Goal: Obtain resource: Download file/media

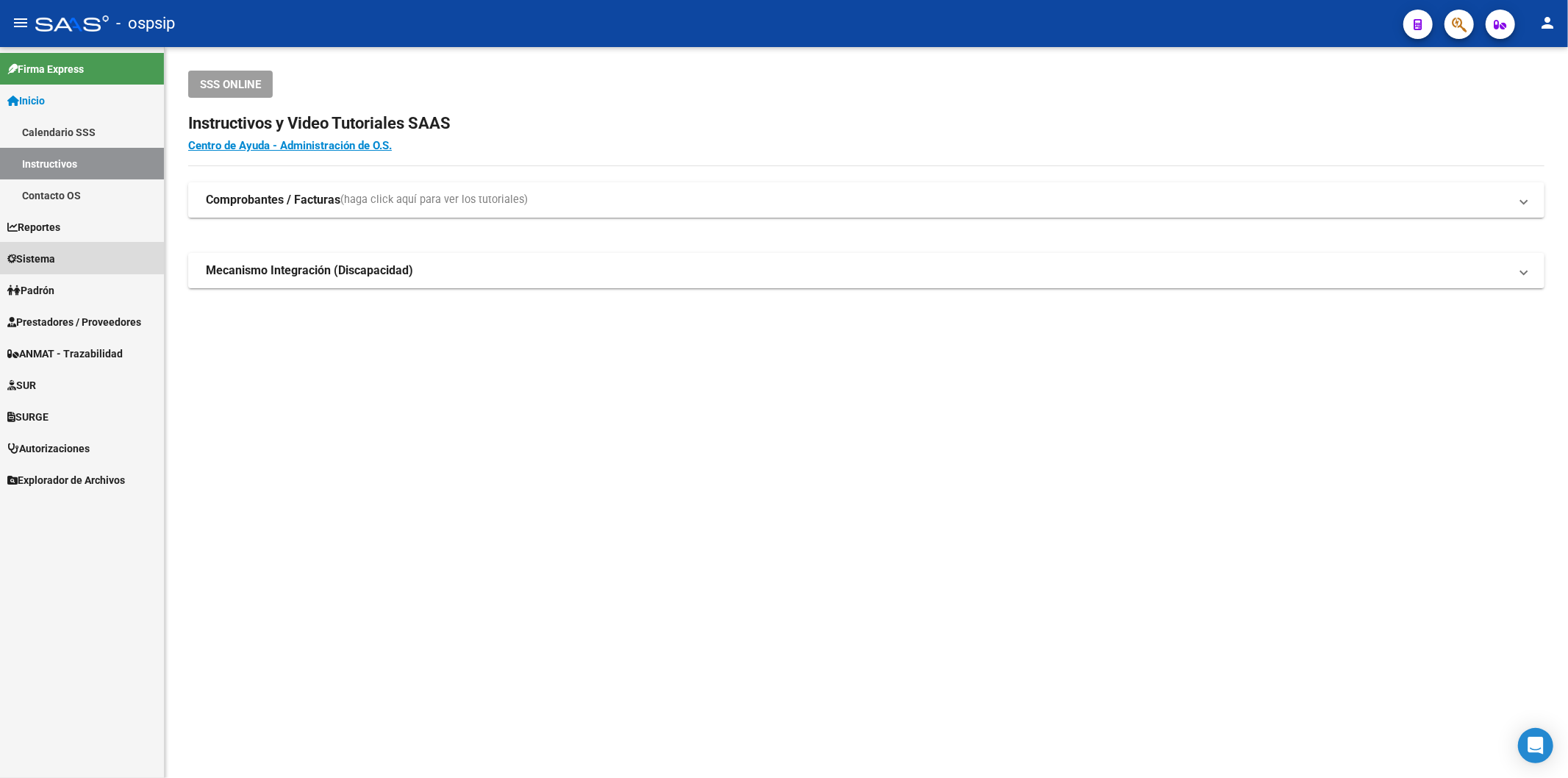
click at [75, 258] on link "Sistema" at bounding box center [81, 258] width 164 height 31
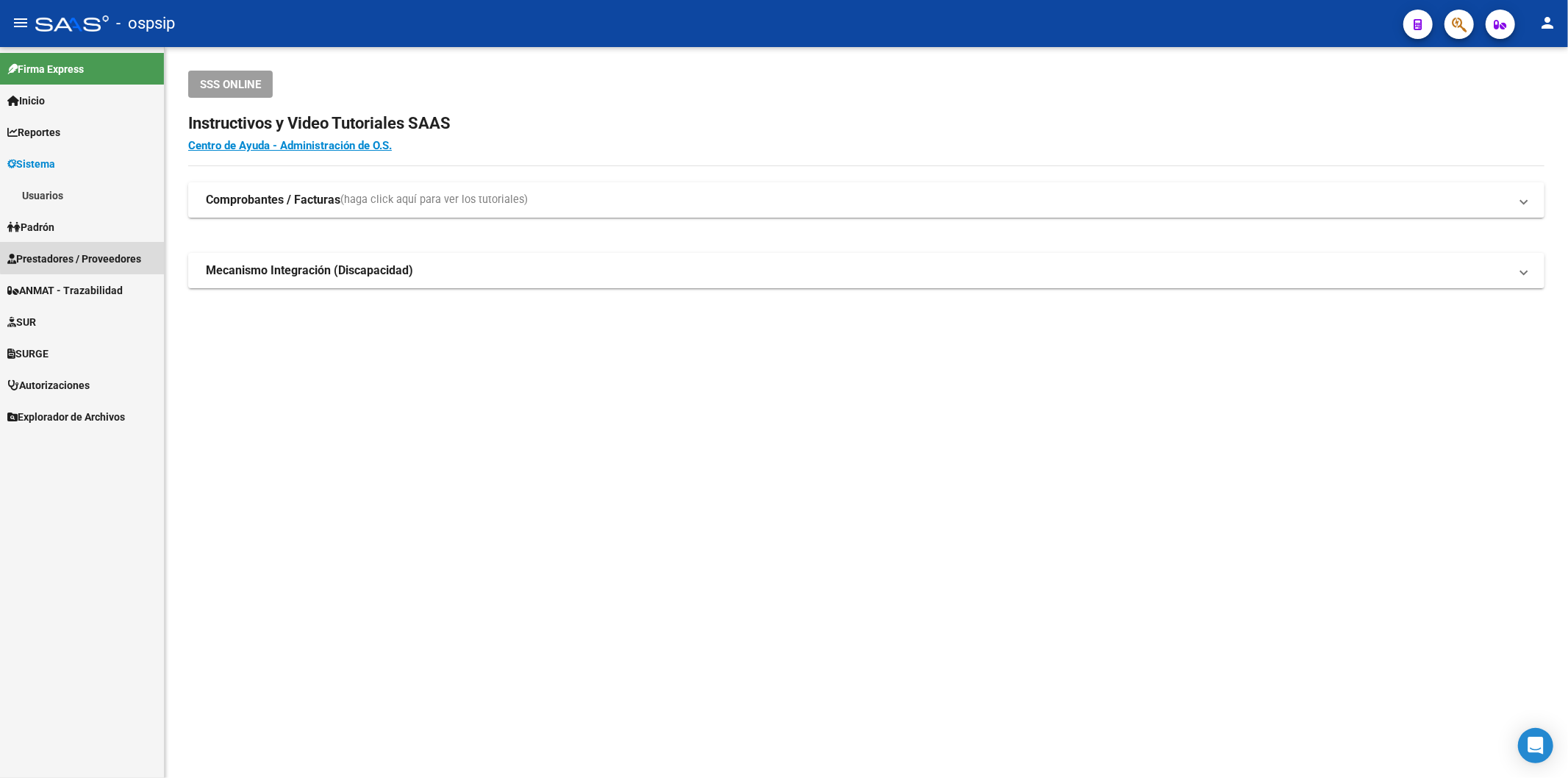
click at [94, 253] on span "Prestadores / Proveedores" at bounding box center [74, 258] width 133 height 16
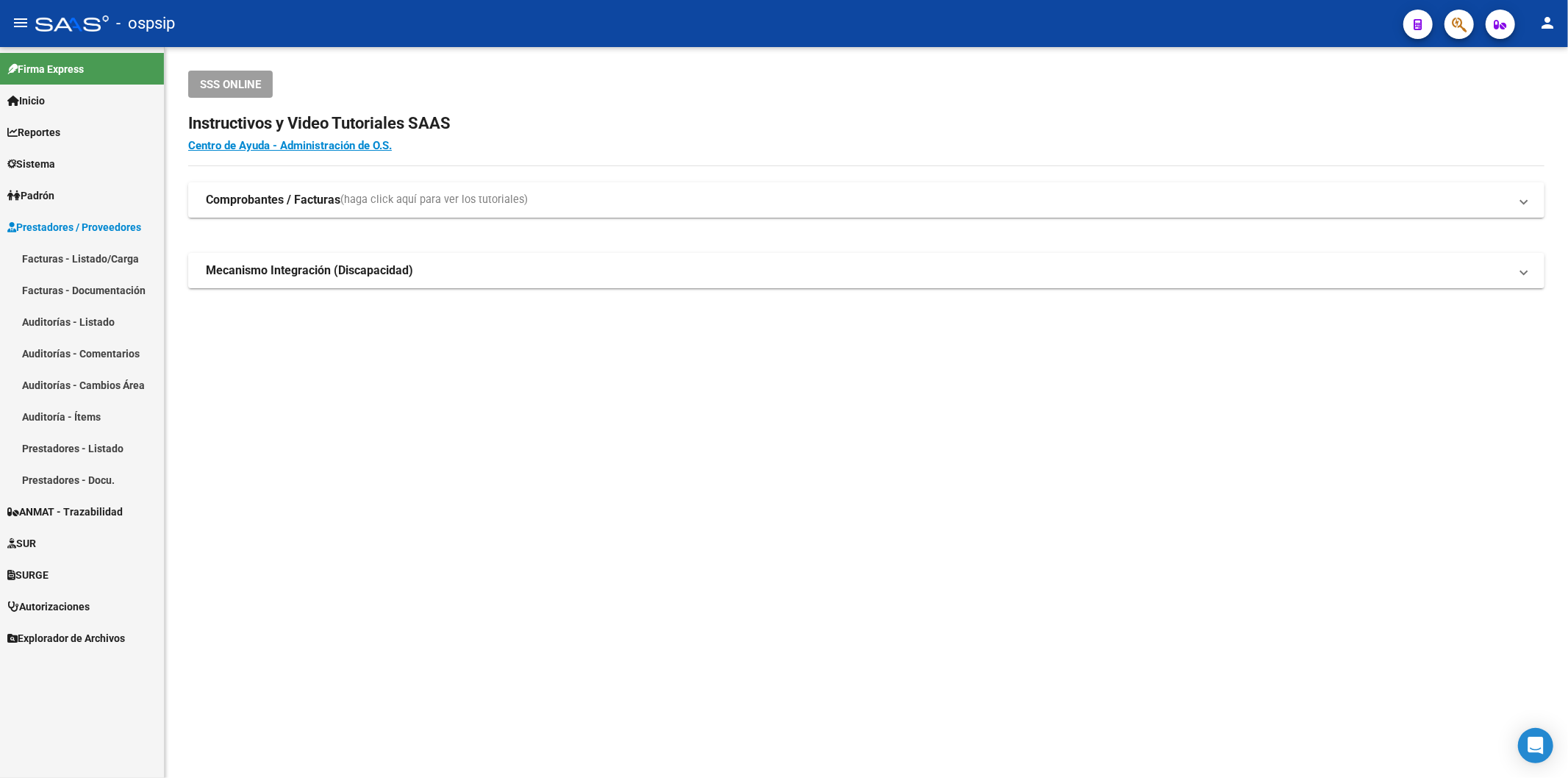
click at [90, 250] on link "Facturas - Listado/Carga" at bounding box center [81, 258] width 164 height 31
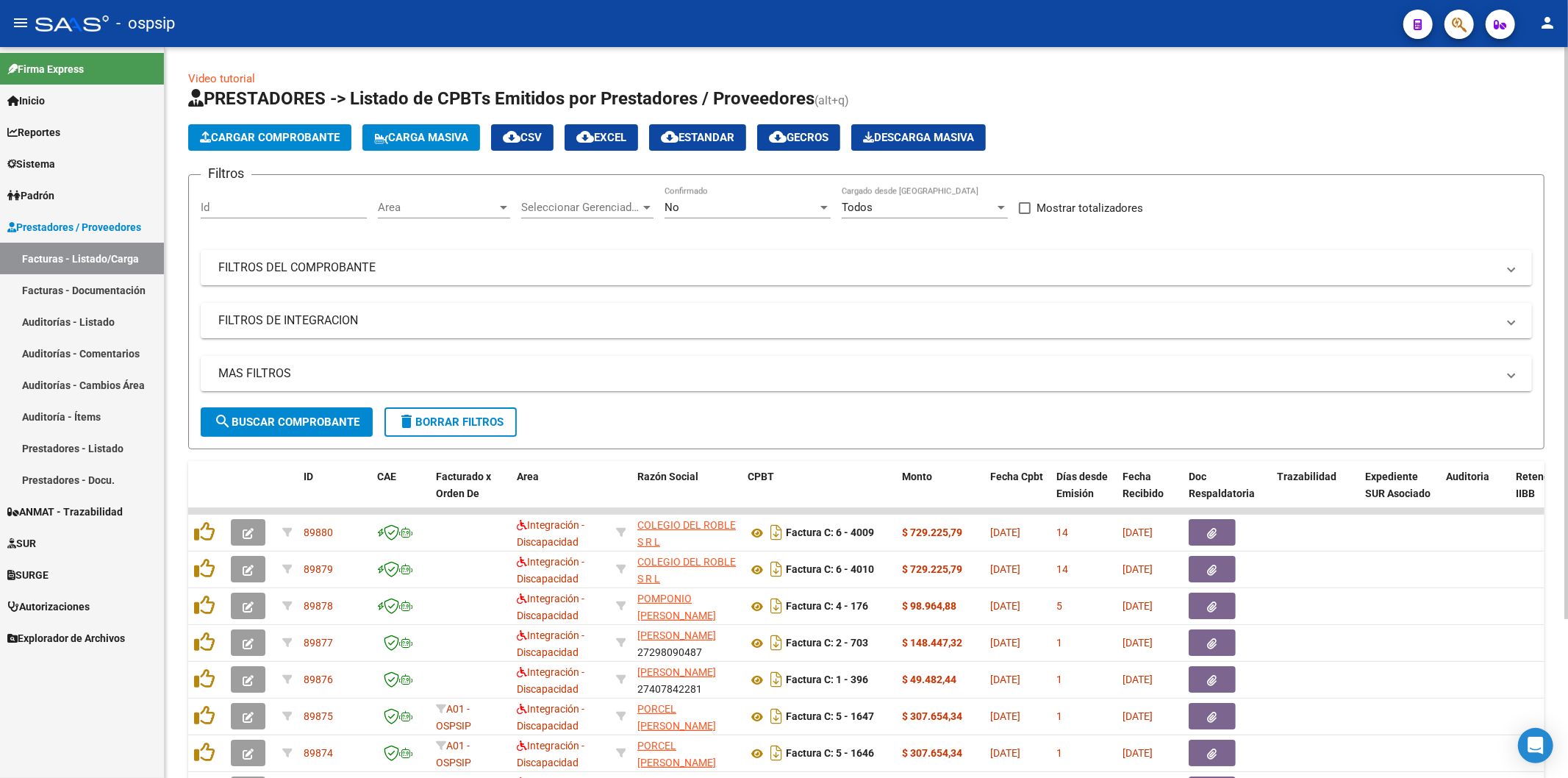
click at [675, 208] on span "No" at bounding box center [671, 207] width 15 height 13
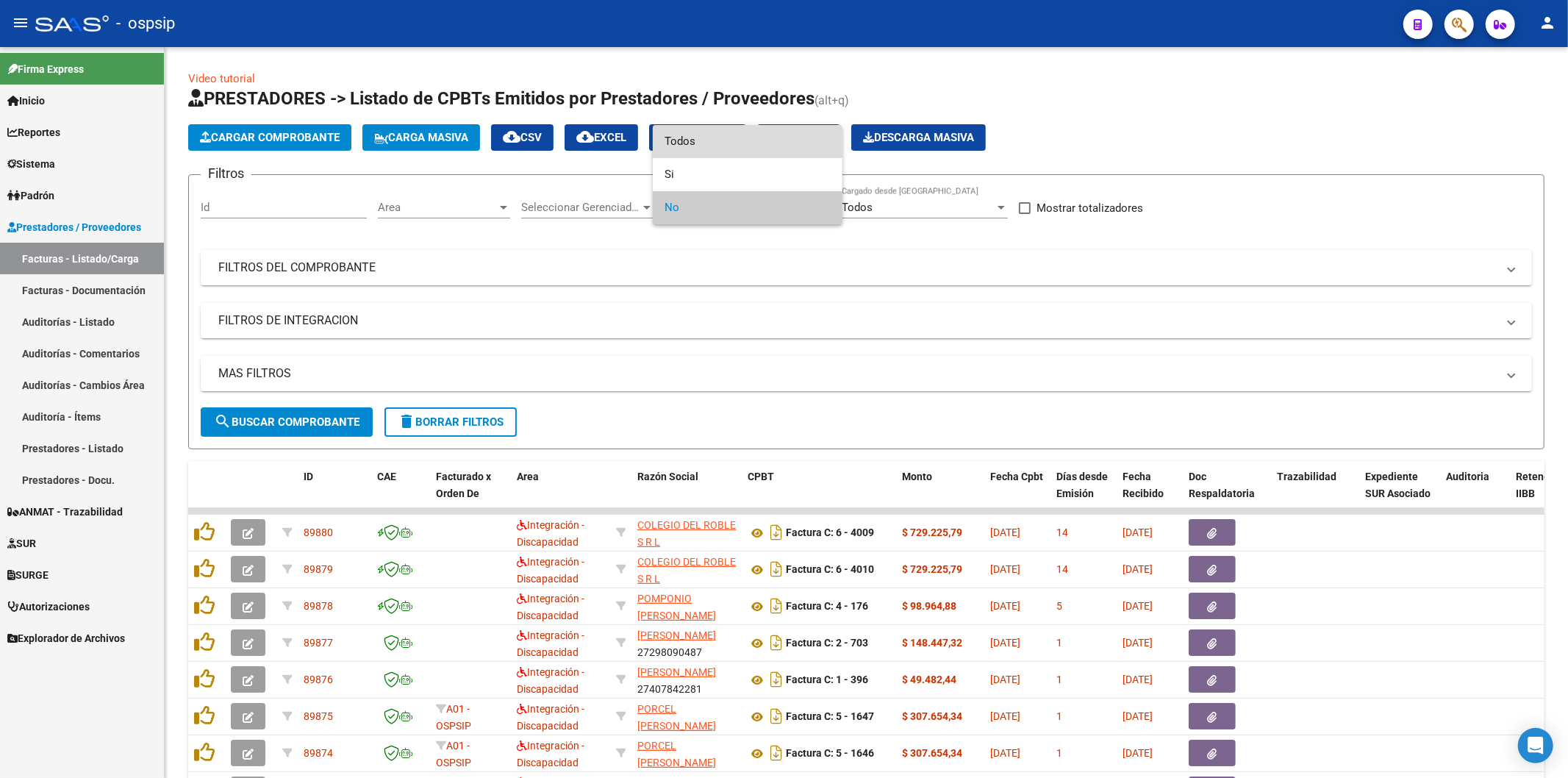
click at [703, 143] on span "Todos" at bounding box center [748, 141] width 166 height 33
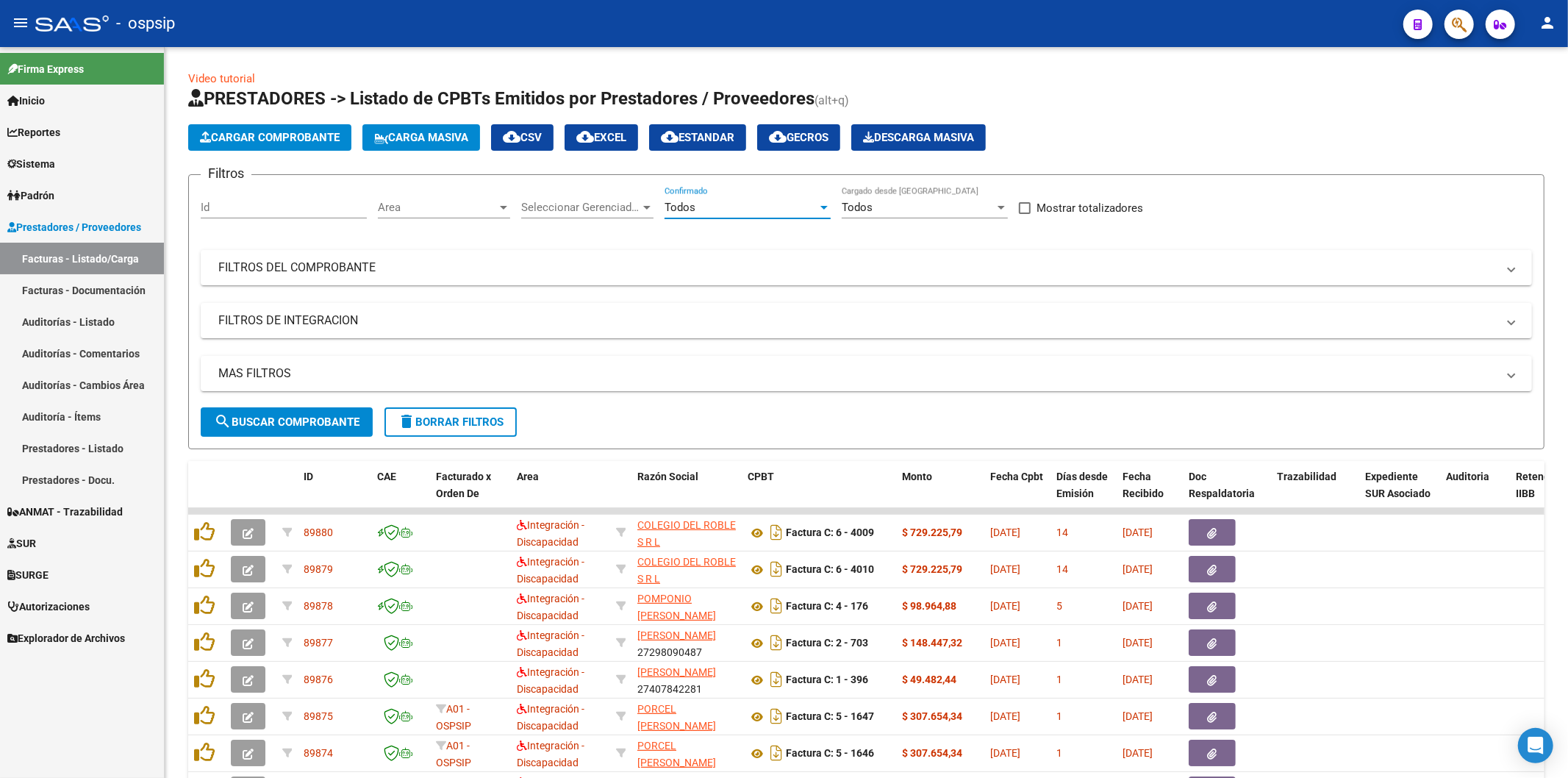
click at [1458, 36] on span "button" at bounding box center [1459, 24] width 15 height 30
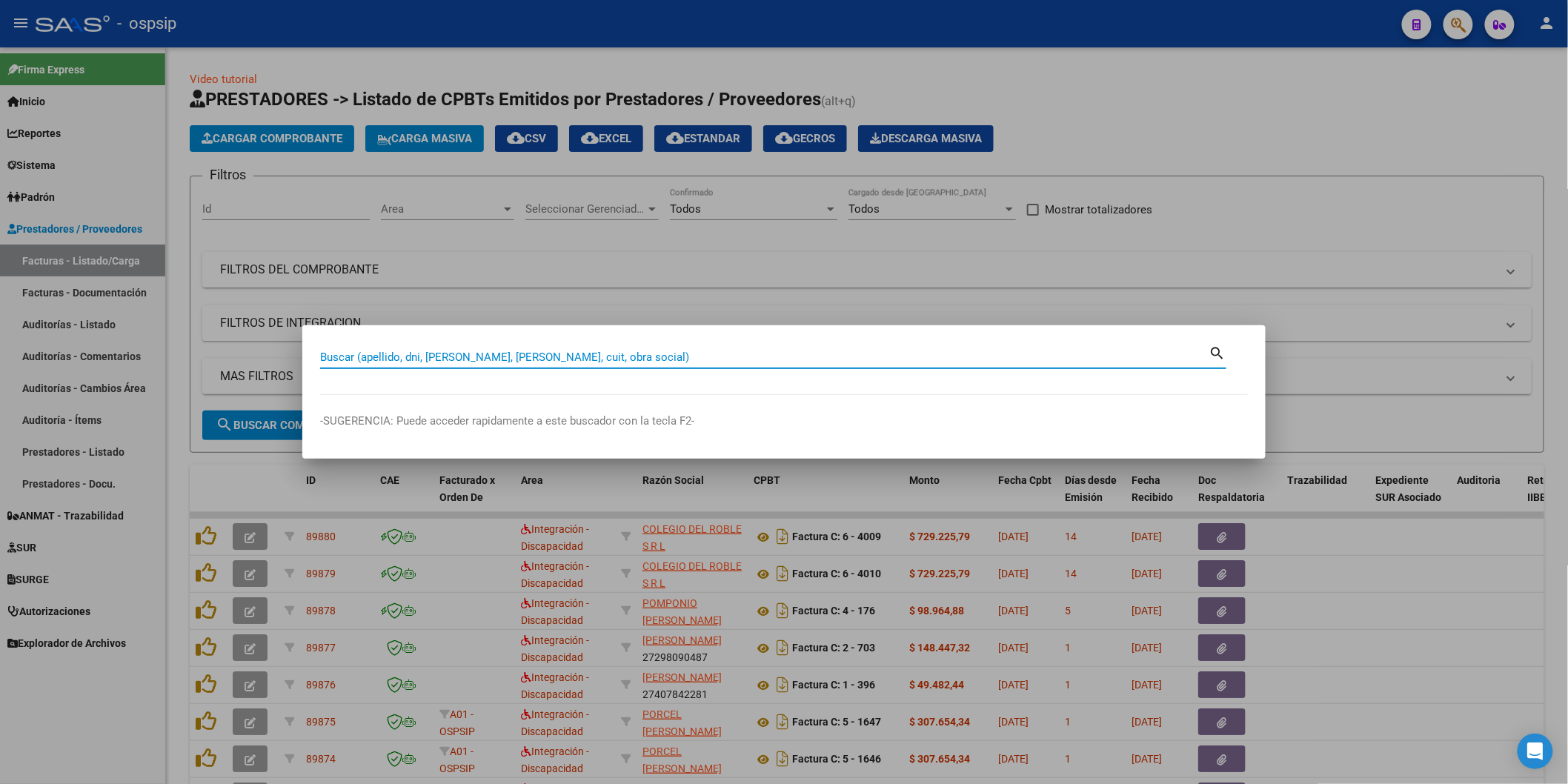
paste input "34870202"
type input "34870202"
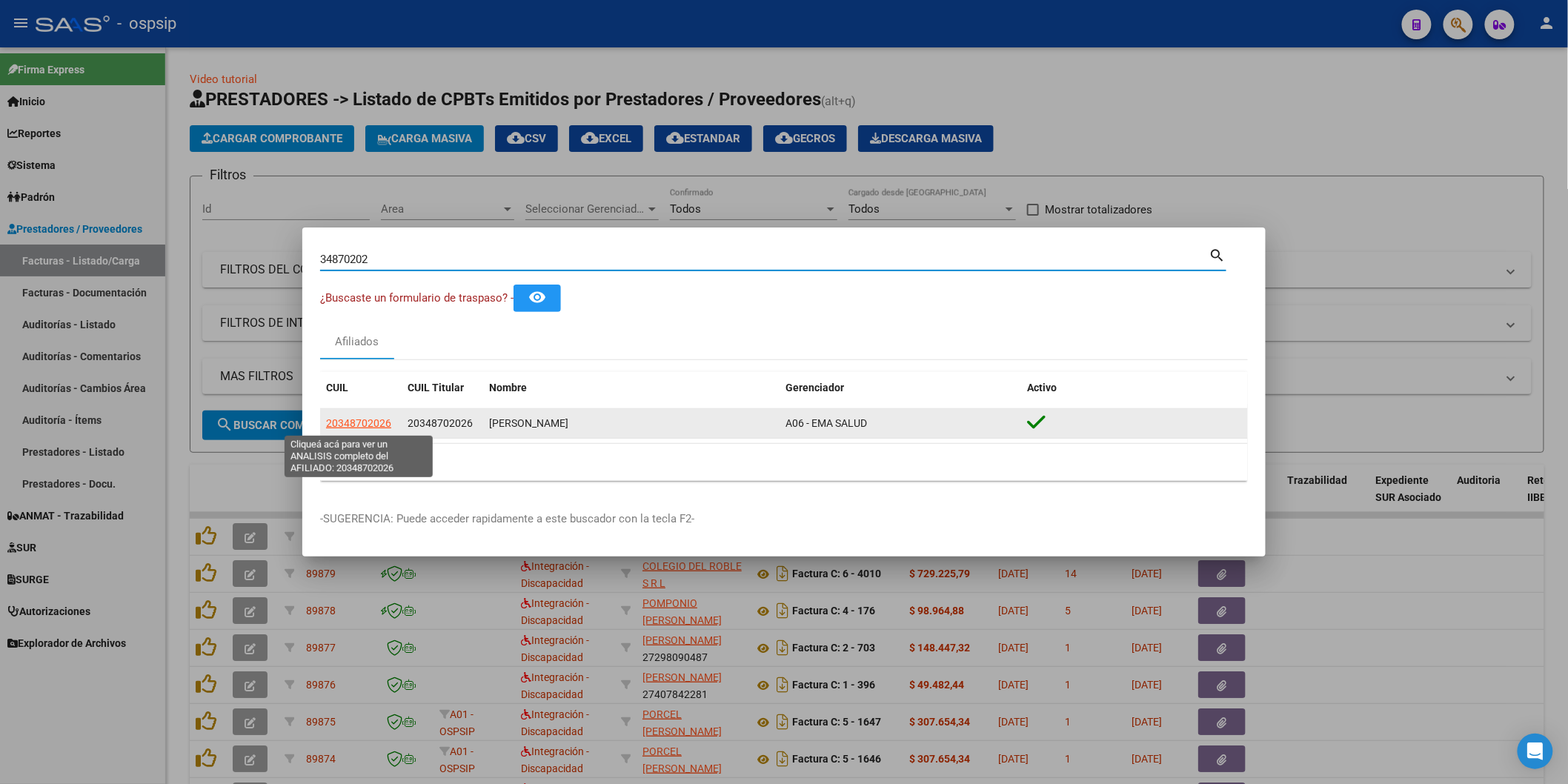
click at [367, 420] on span "20348702026" at bounding box center [358, 423] width 66 height 12
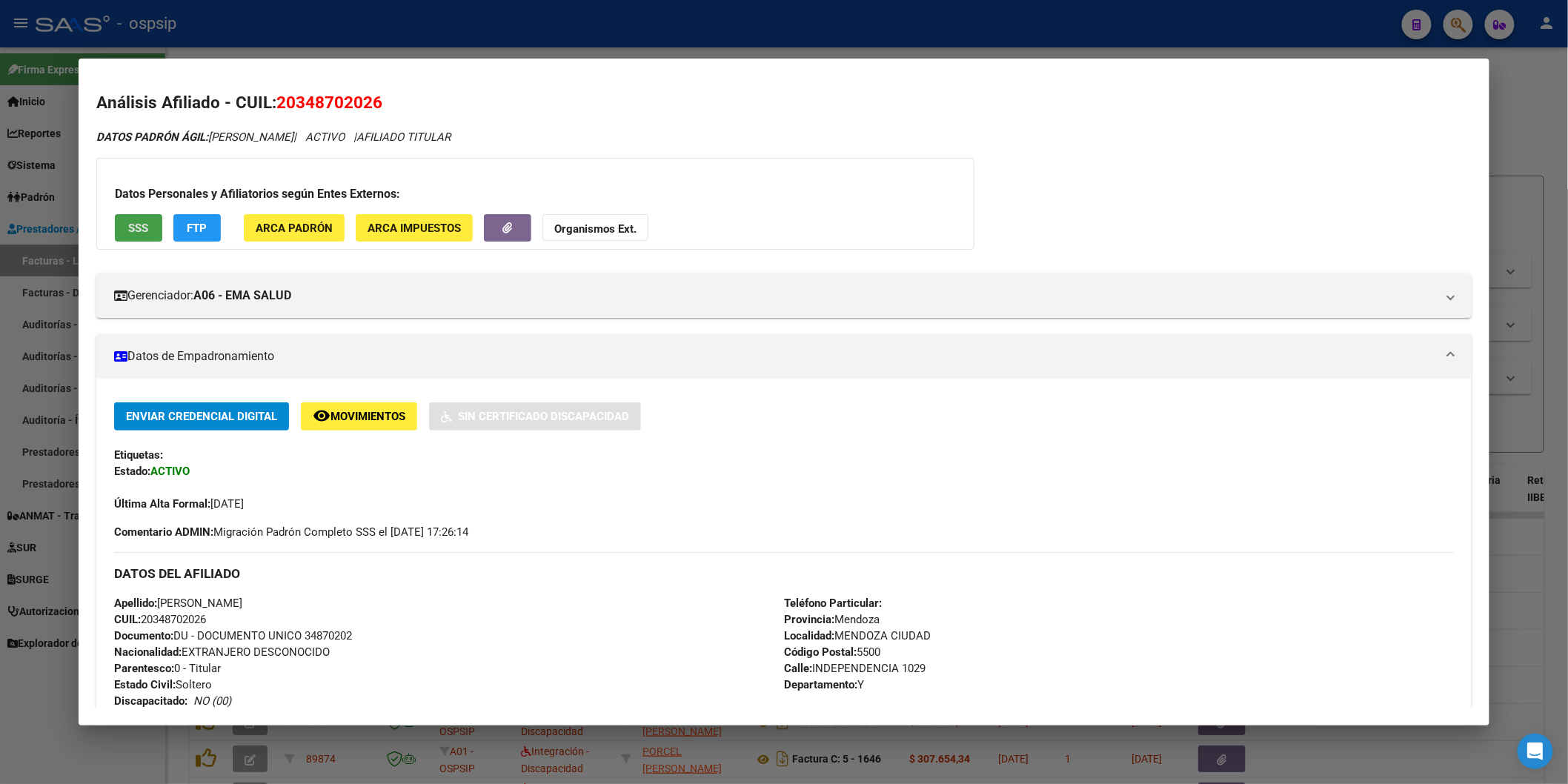
click at [115, 230] on button "SSS" at bounding box center [139, 227] width 47 height 27
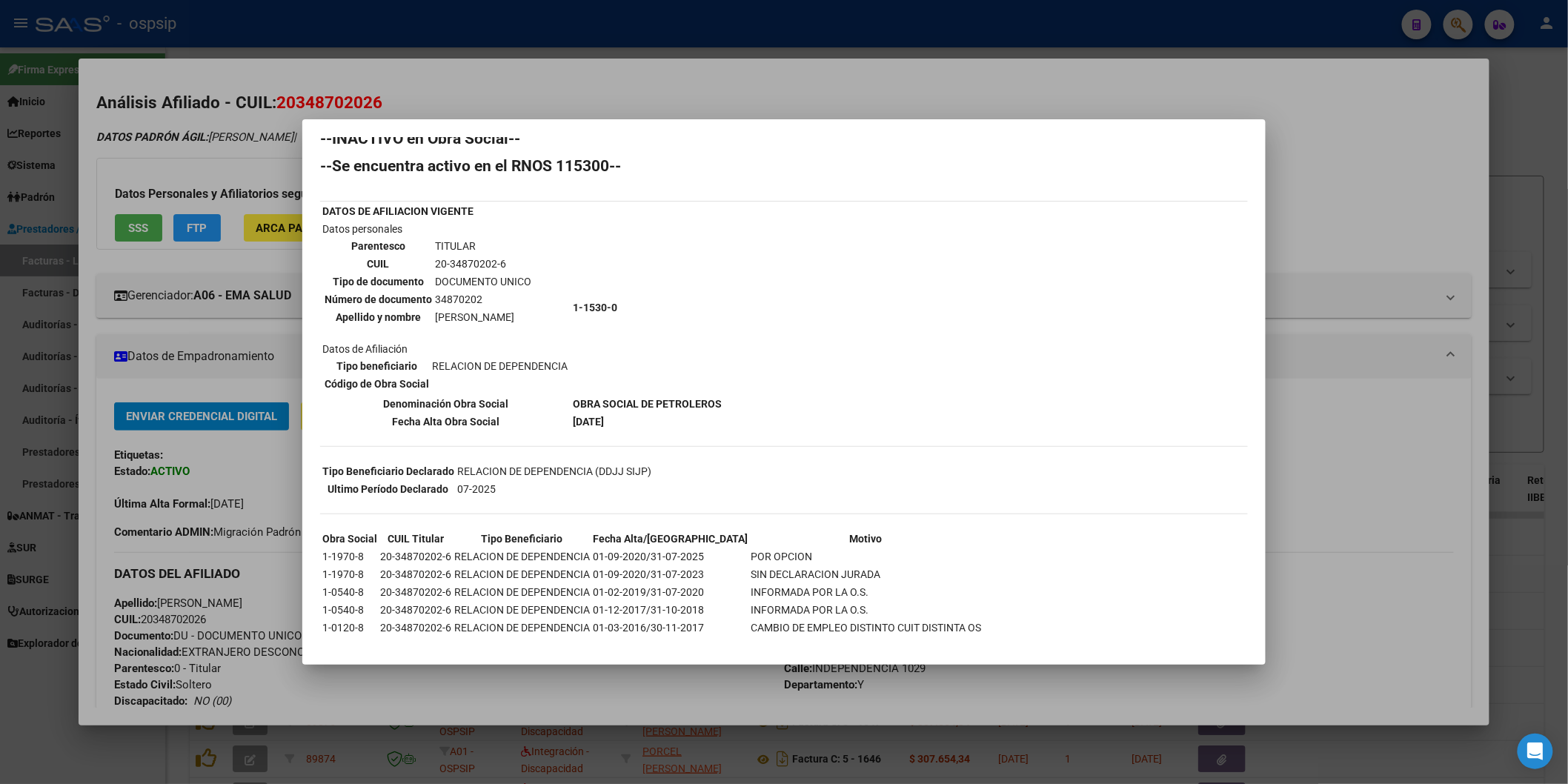
scroll to position [24, 0]
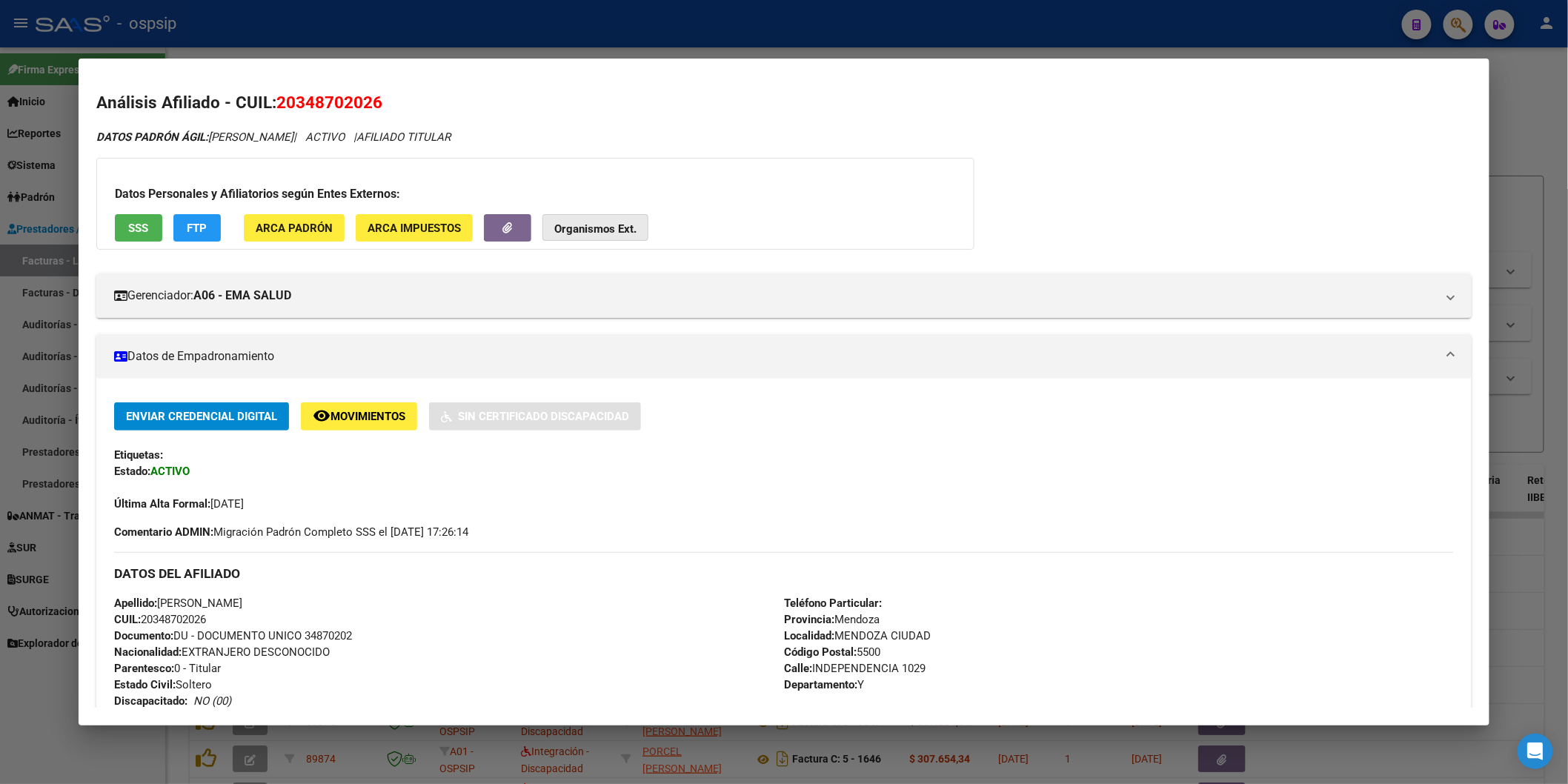
click at [615, 223] on strong "Organismos Ext." at bounding box center [596, 229] width 82 height 13
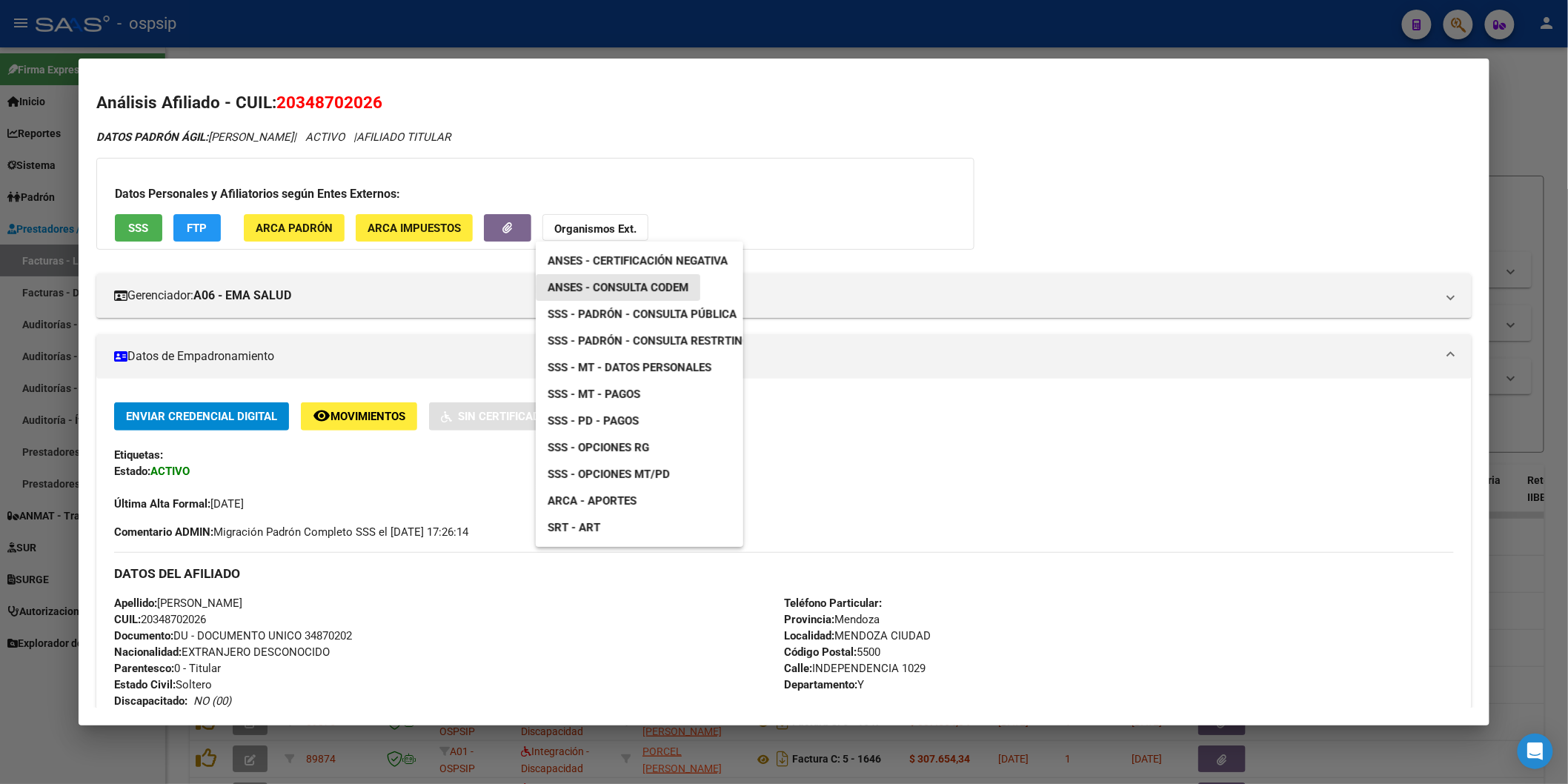
click at [668, 289] on span "ANSES - Consulta CODEM" at bounding box center [618, 287] width 141 height 13
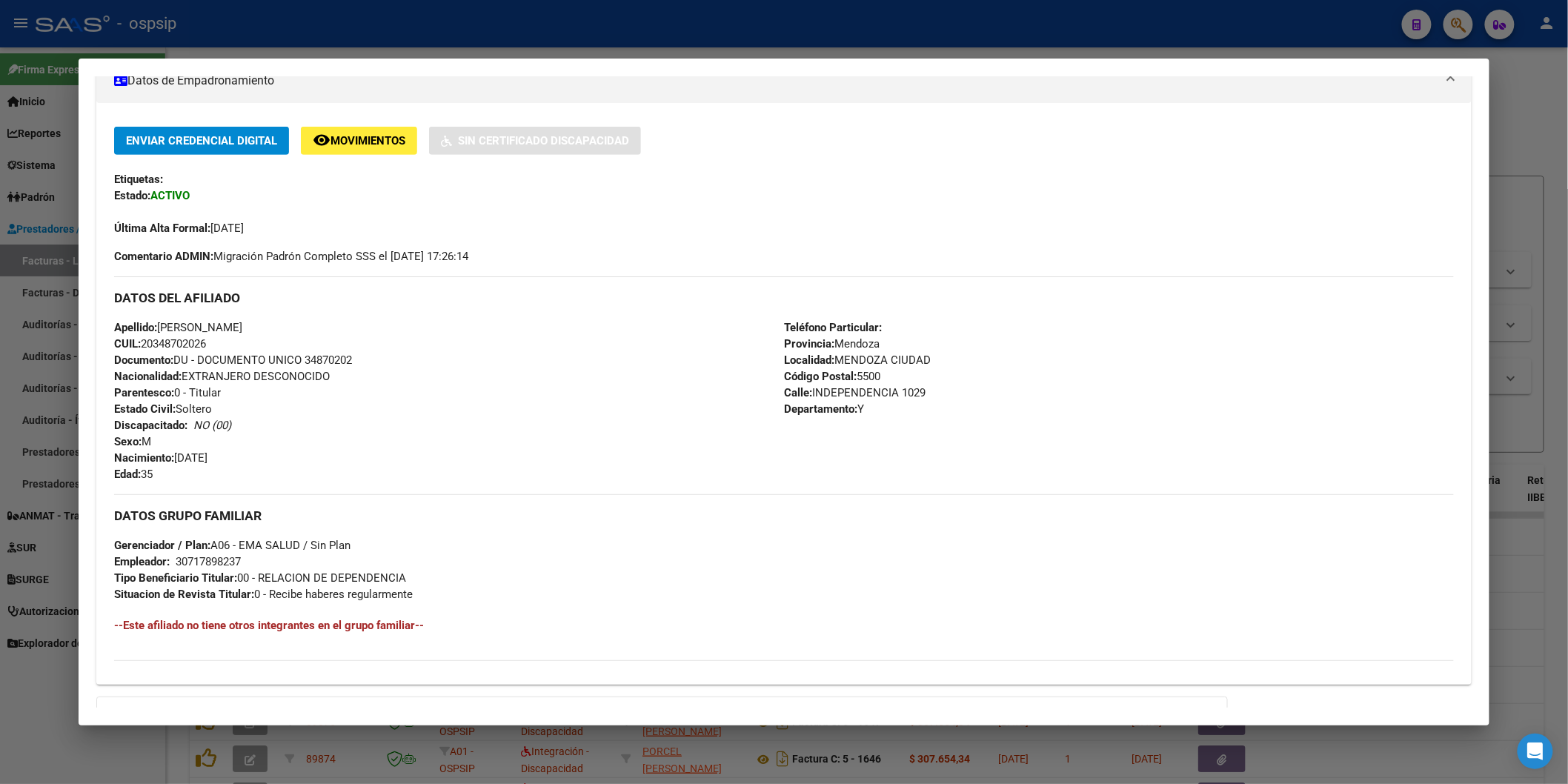
scroll to position [447, 0]
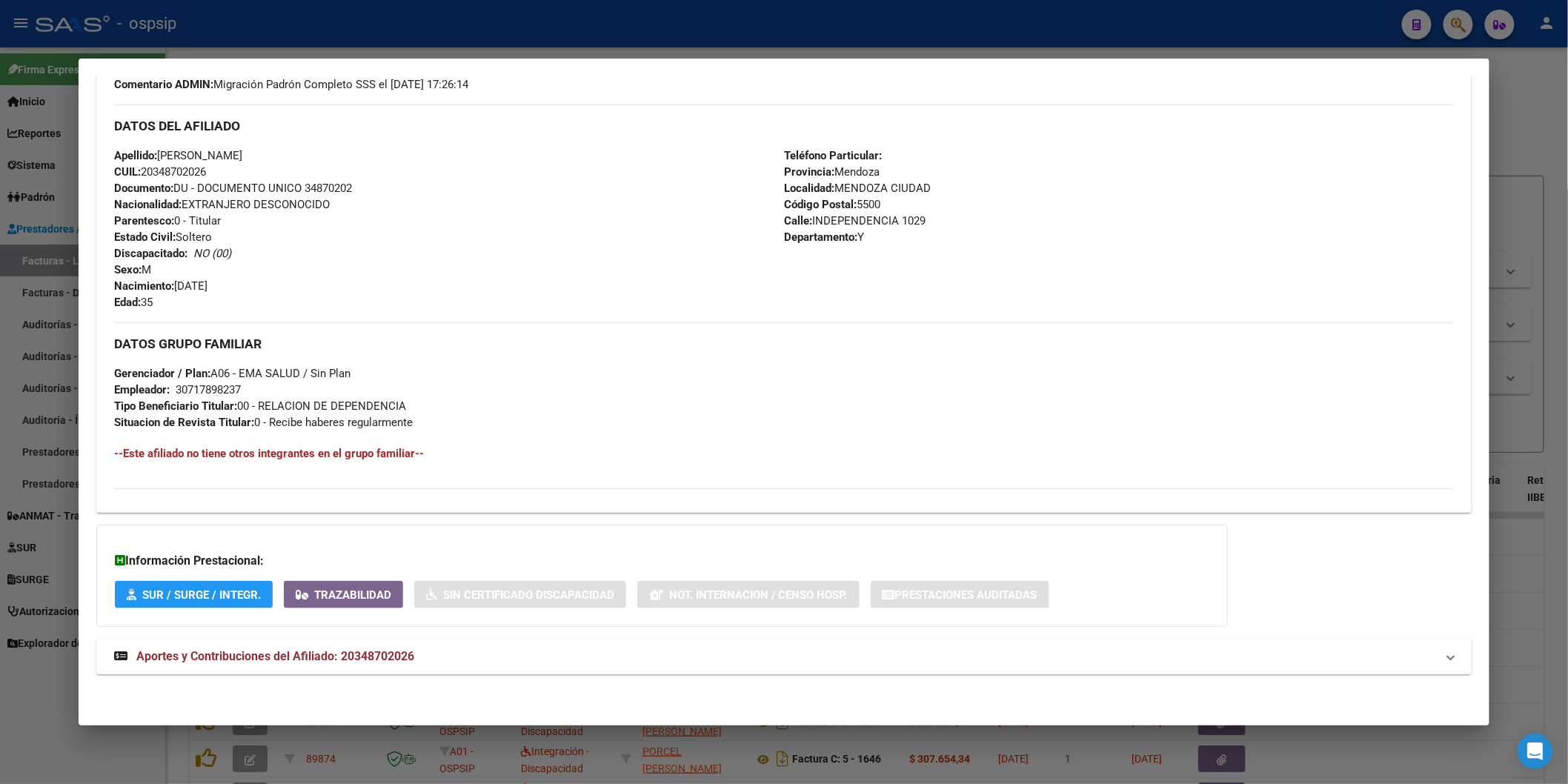
click at [325, 657] on span "Aportes y Contribuciones del Afiliado: 20348702026" at bounding box center [275, 656] width 278 height 14
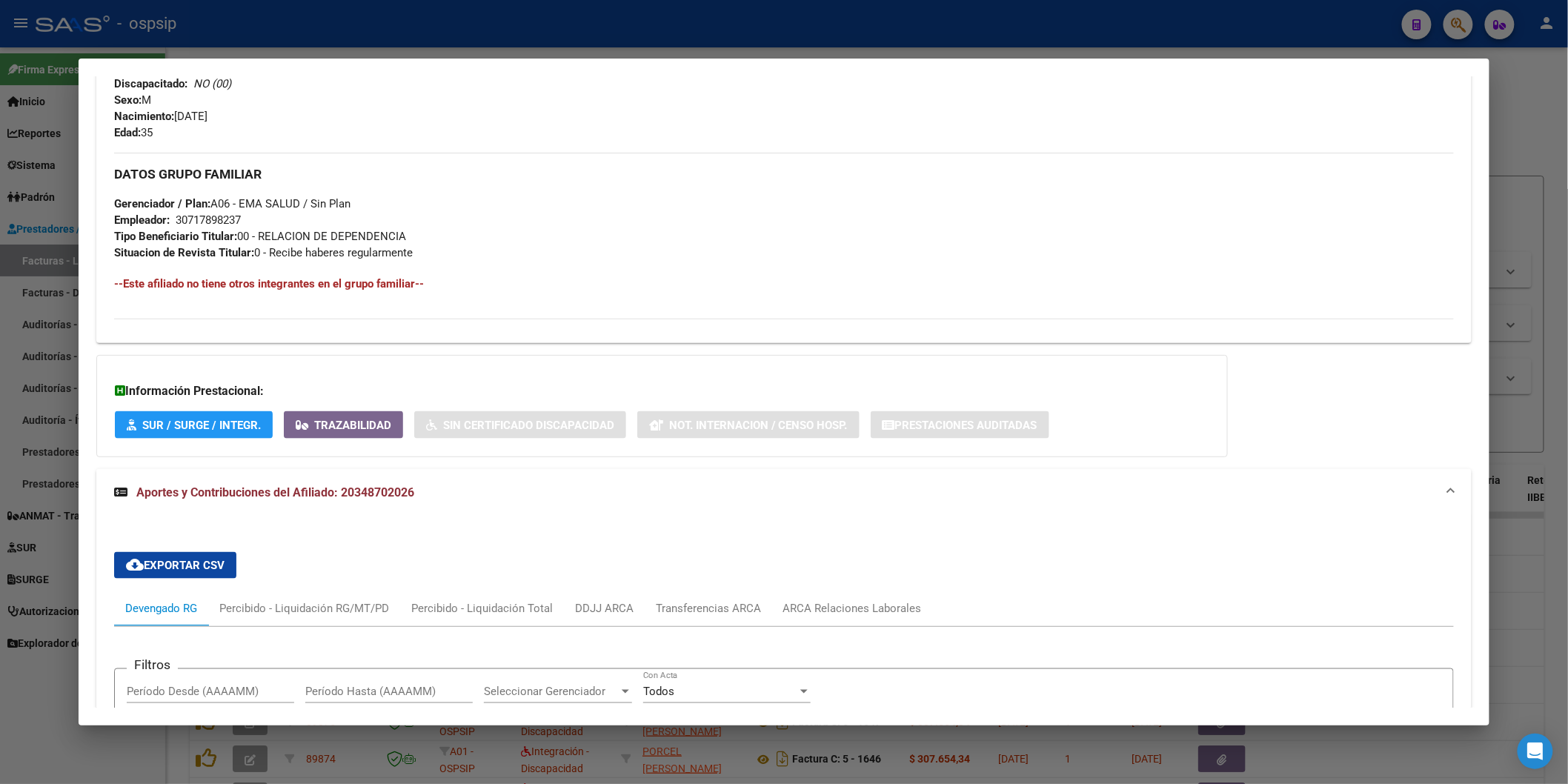
scroll to position [863, 0]
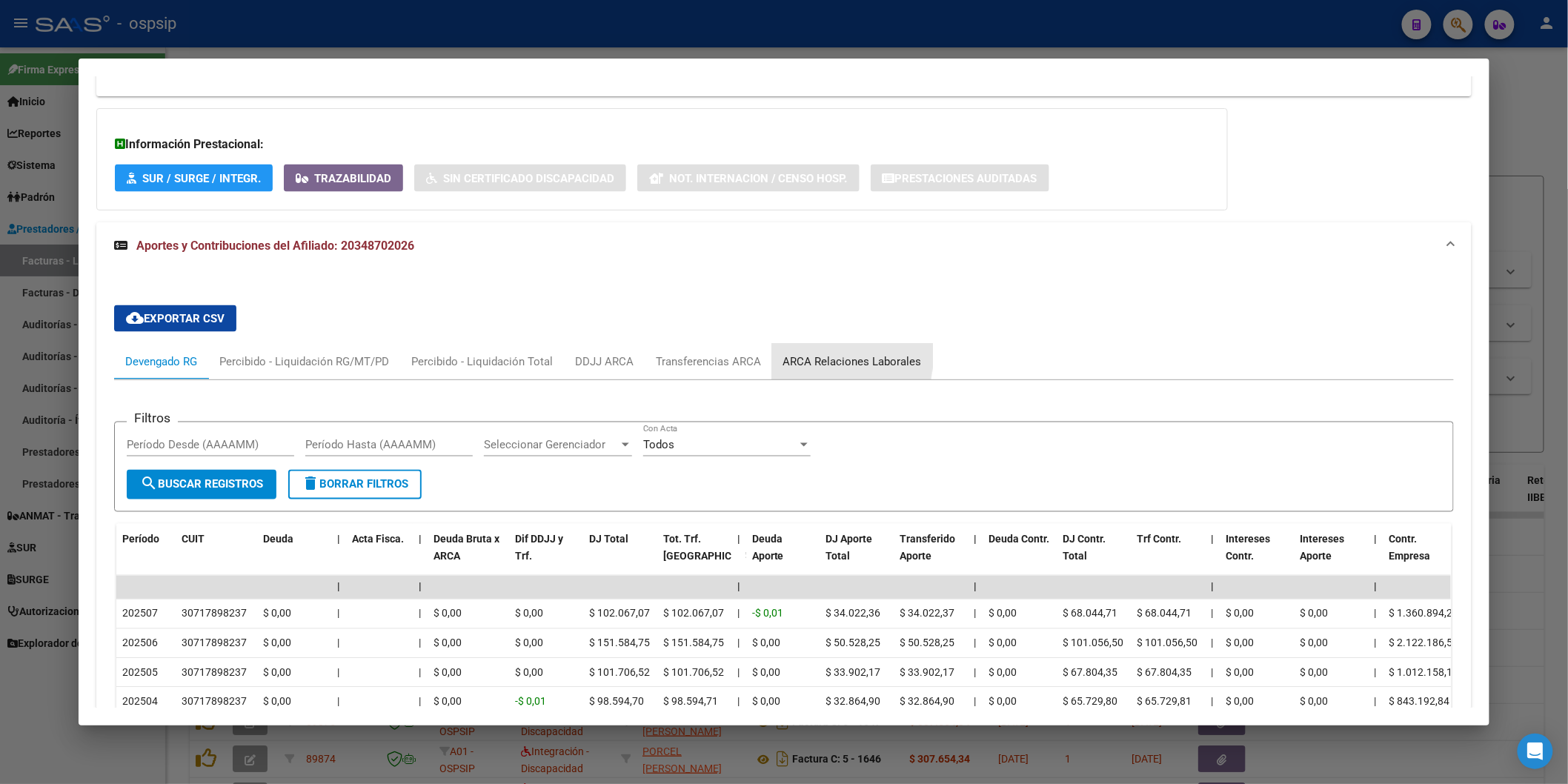
click at [809, 356] on div "ARCA Relaciones Laborales" at bounding box center [853, 361] width 139 height 17
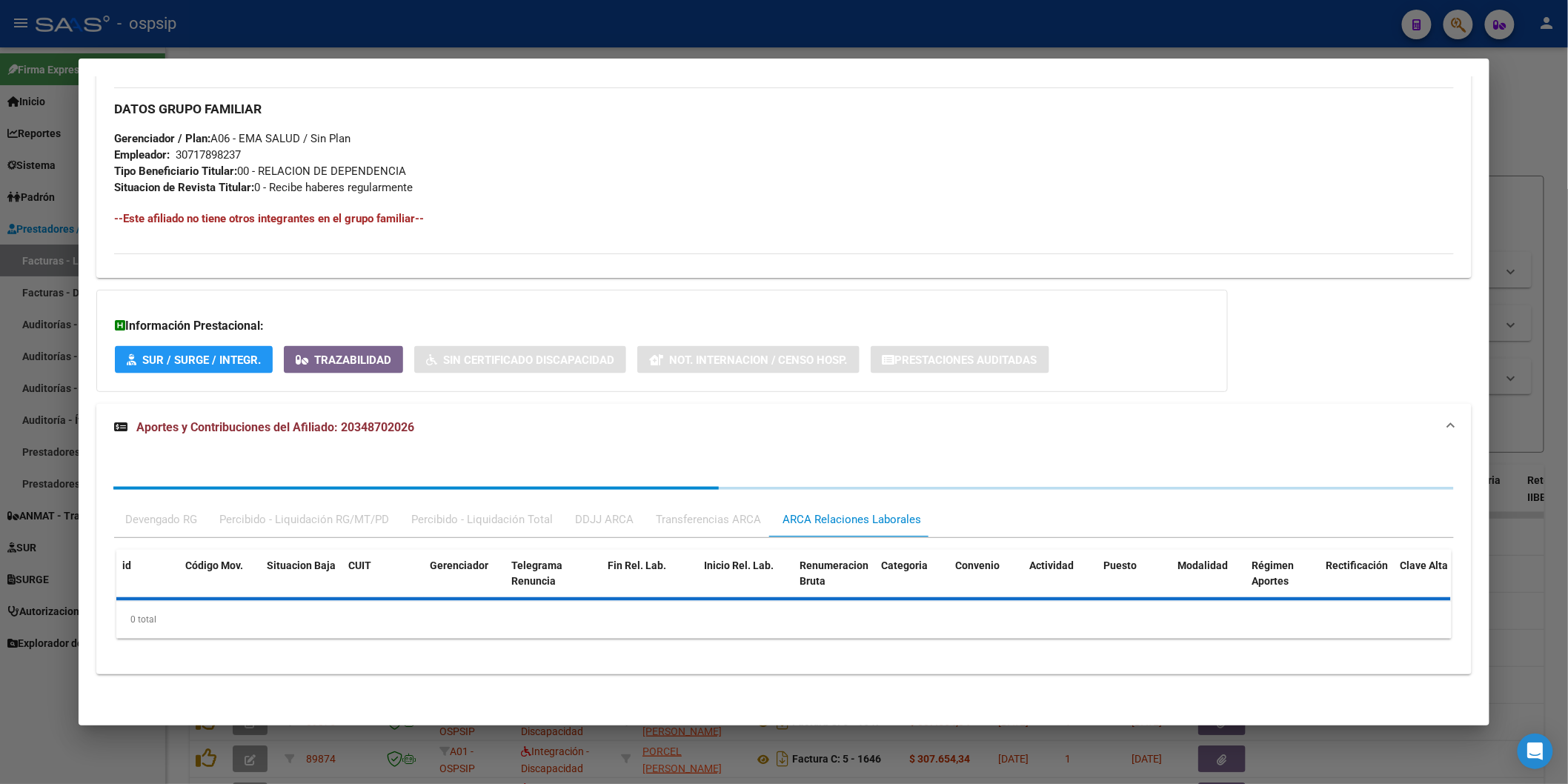
scroll to position [794, 0]
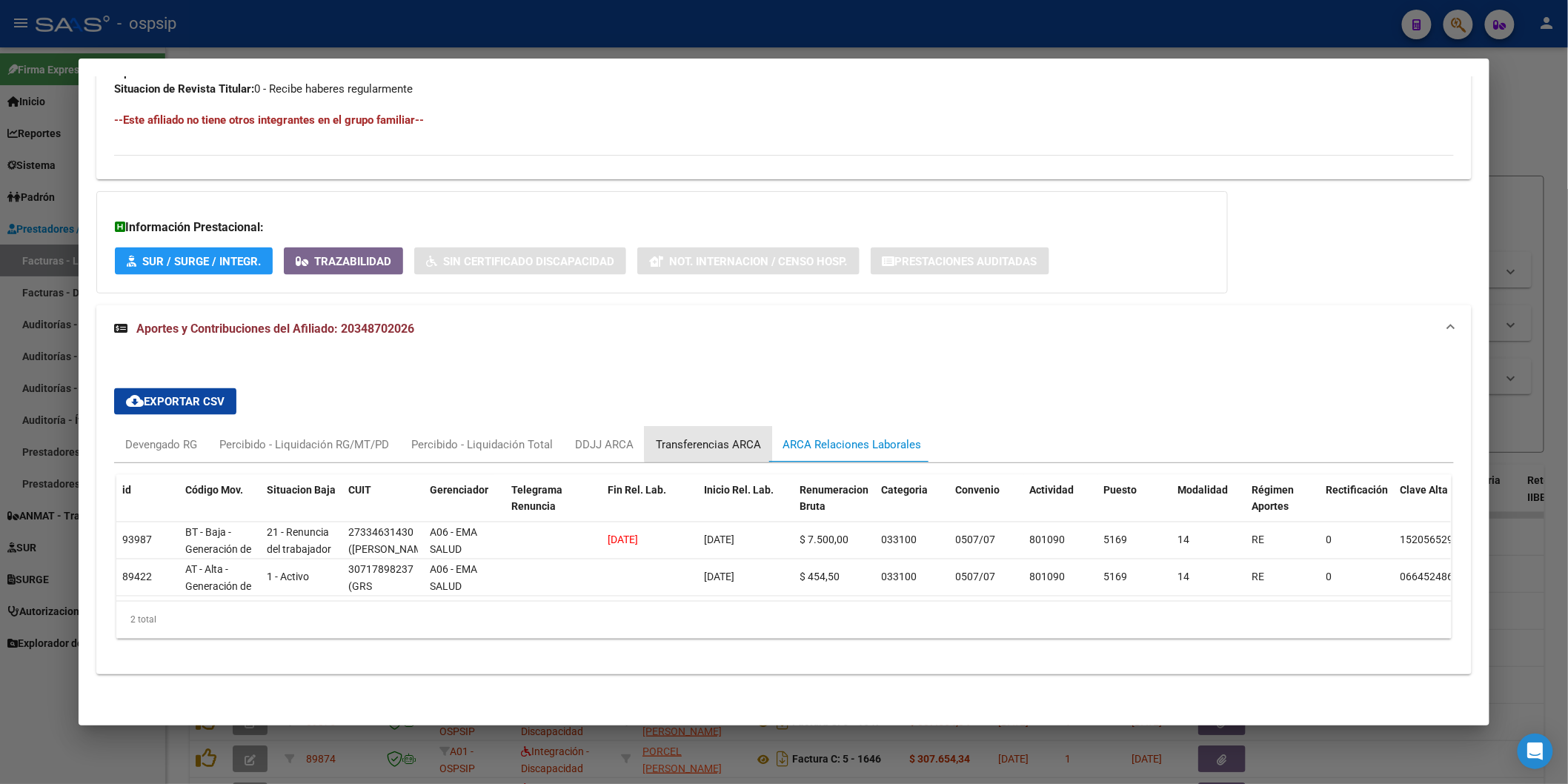
click at [708, 437] on div "Transferencias ARCA" at bounding box center [708, 444] width 105 height 17
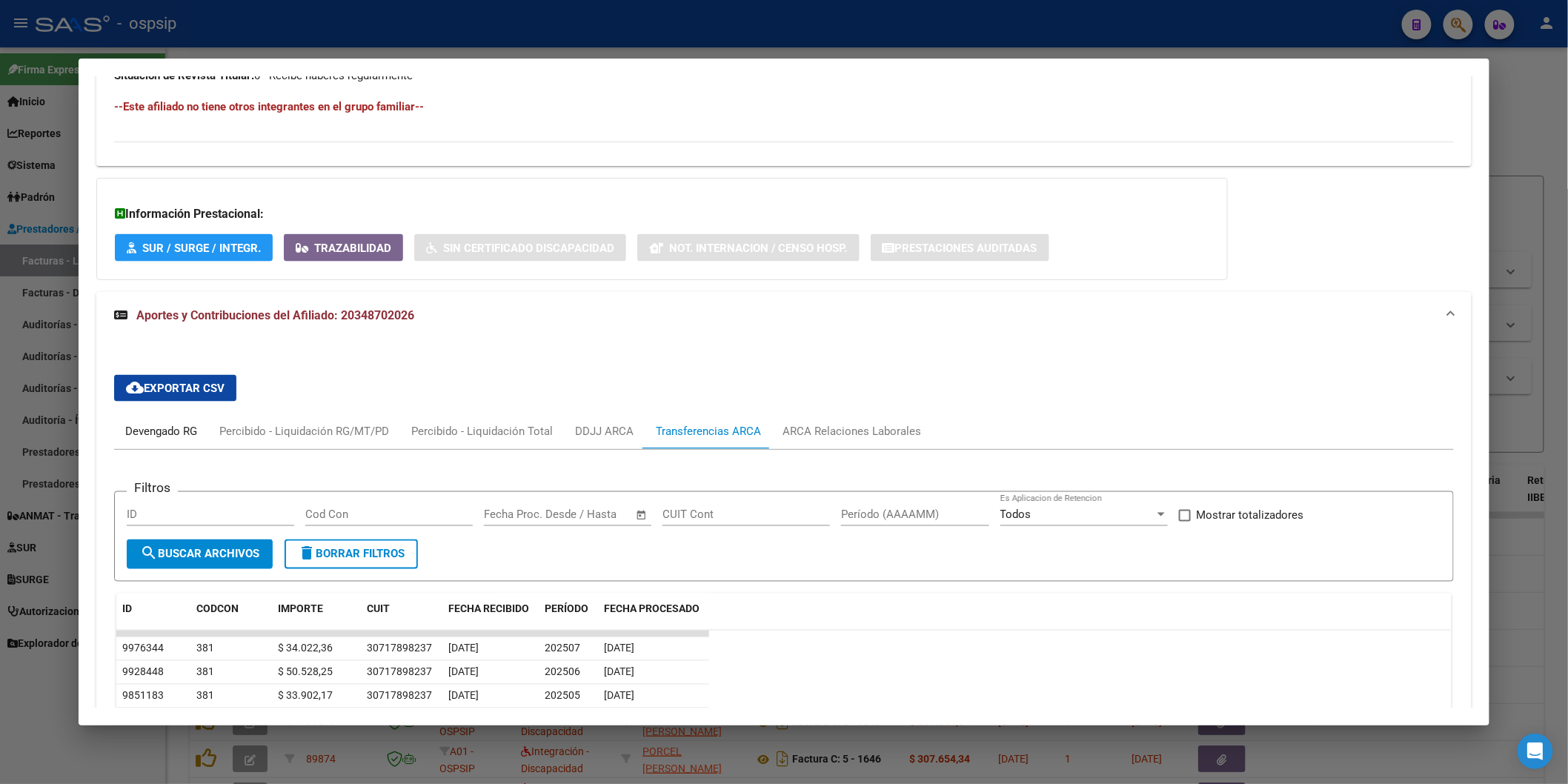
click at [149, 433] on div "Devengado RG" at bounding box center [161, 430] width 72 height 17
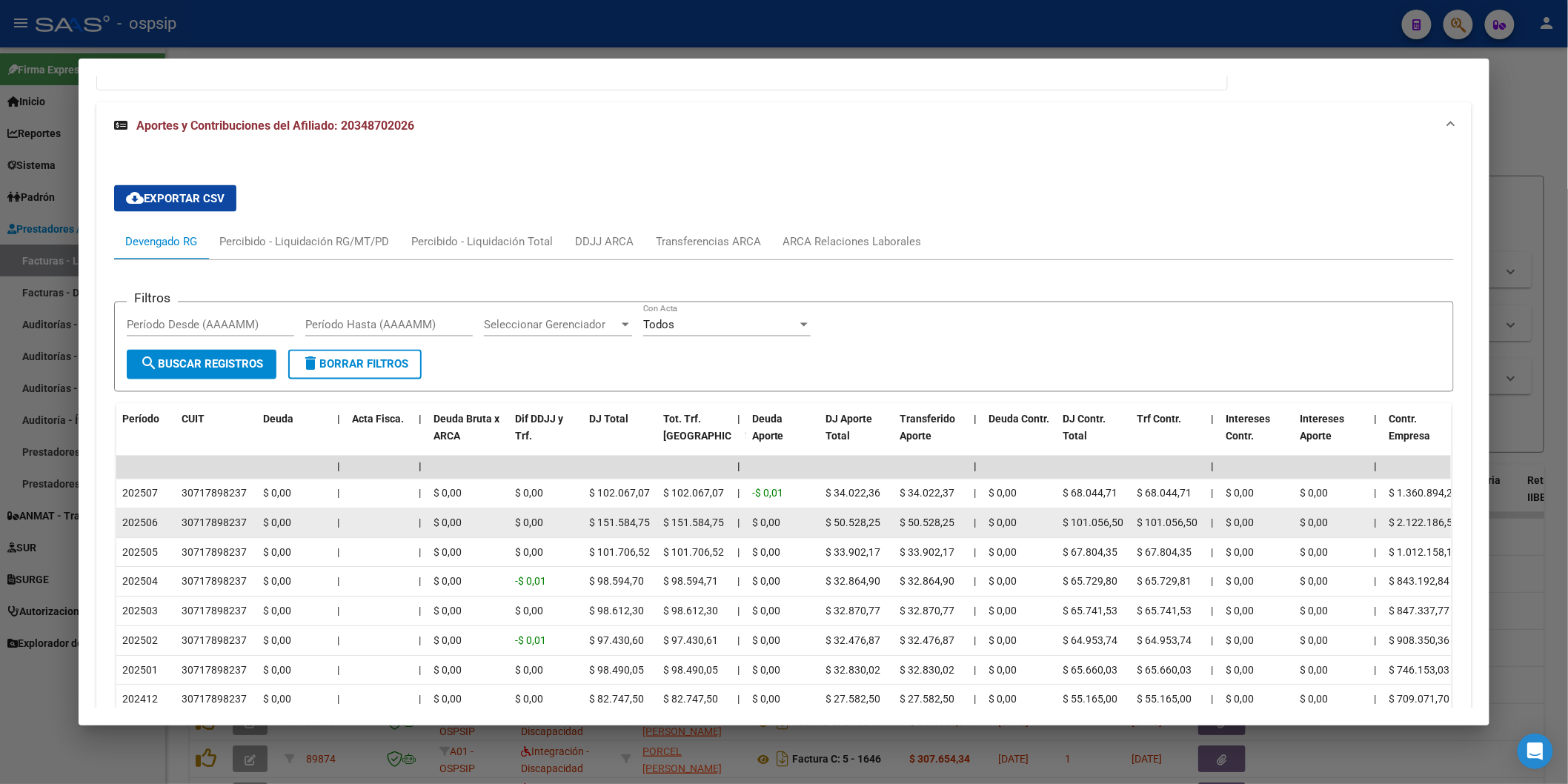
scroll to position [877, 0]
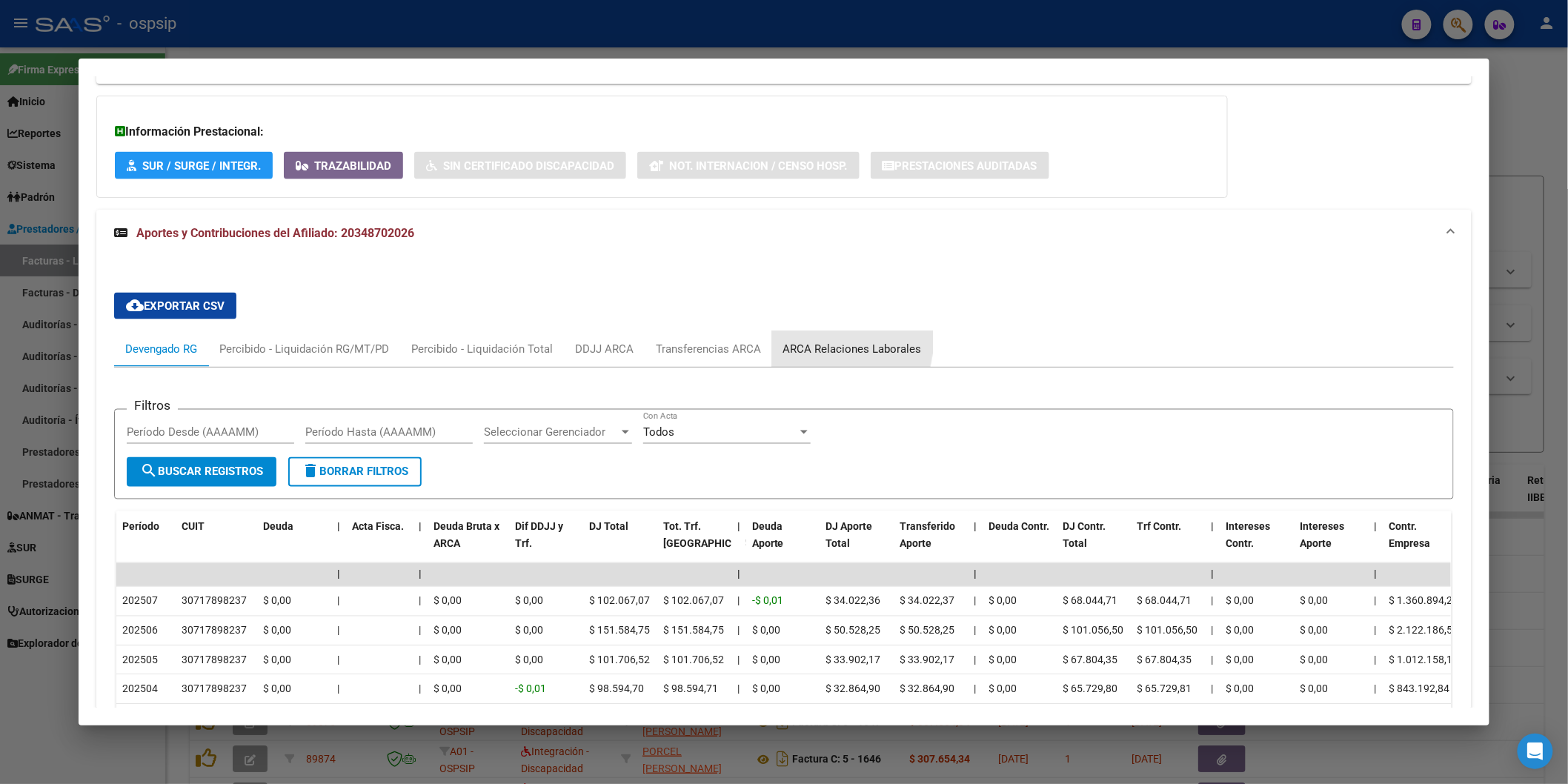
click at [816, 342] on div "ARCA Relaciones Laborales" at bounding box center [853, 348] width 139 height 17
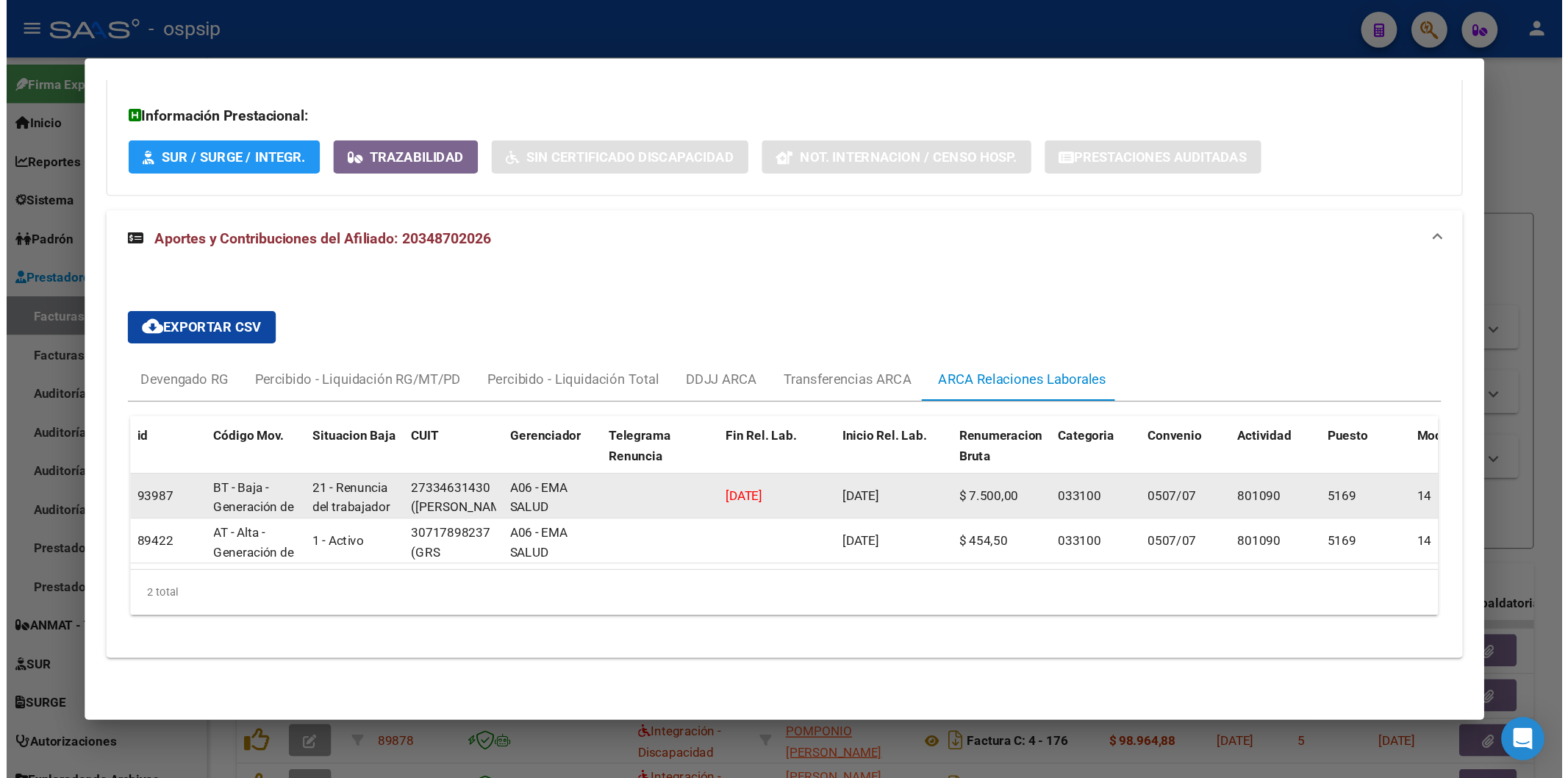
scroll to position [788, 0]
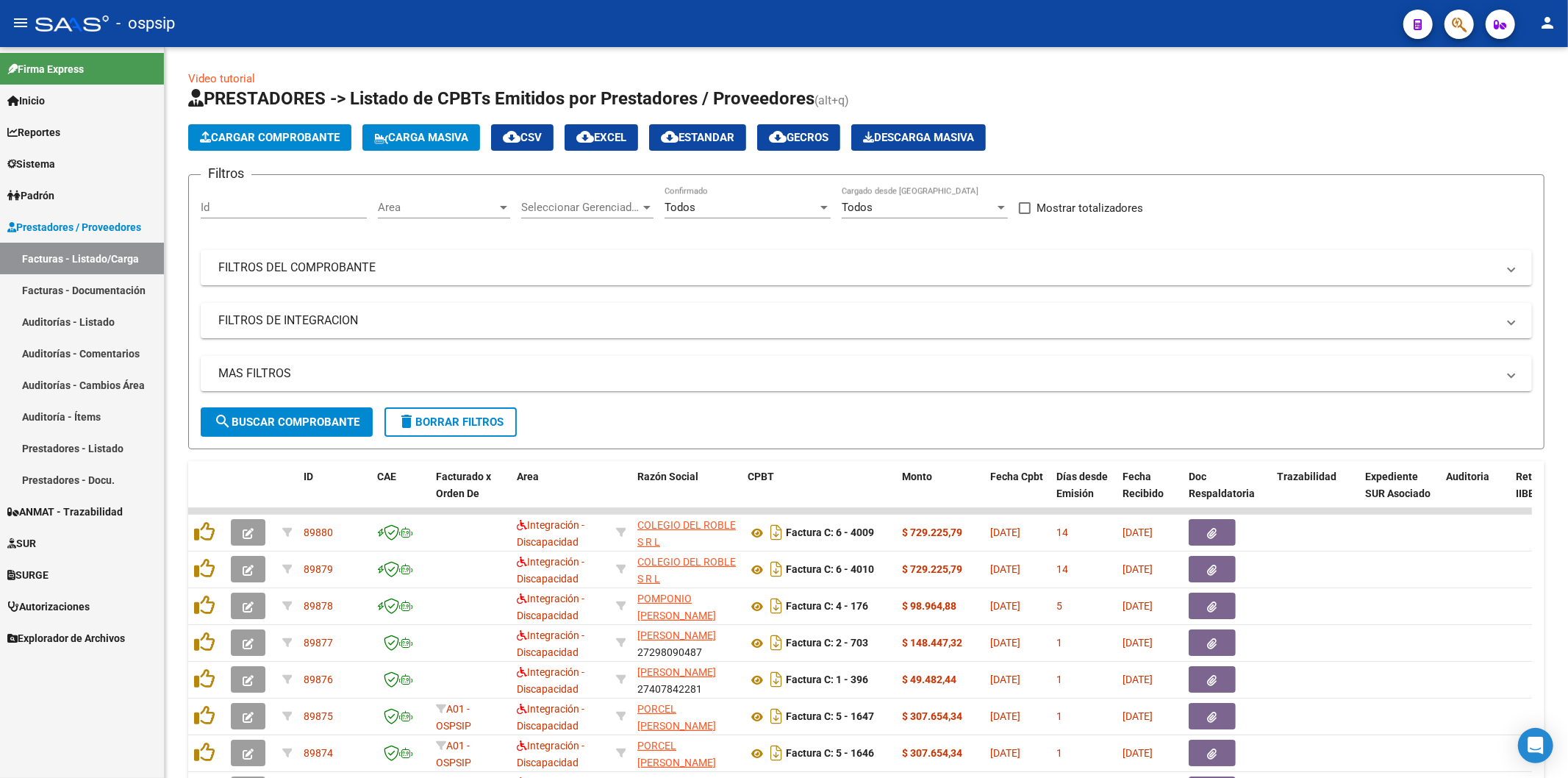
click at [1448, 27] on button "button" at bounding box center [1459, 24] width 29 height 29
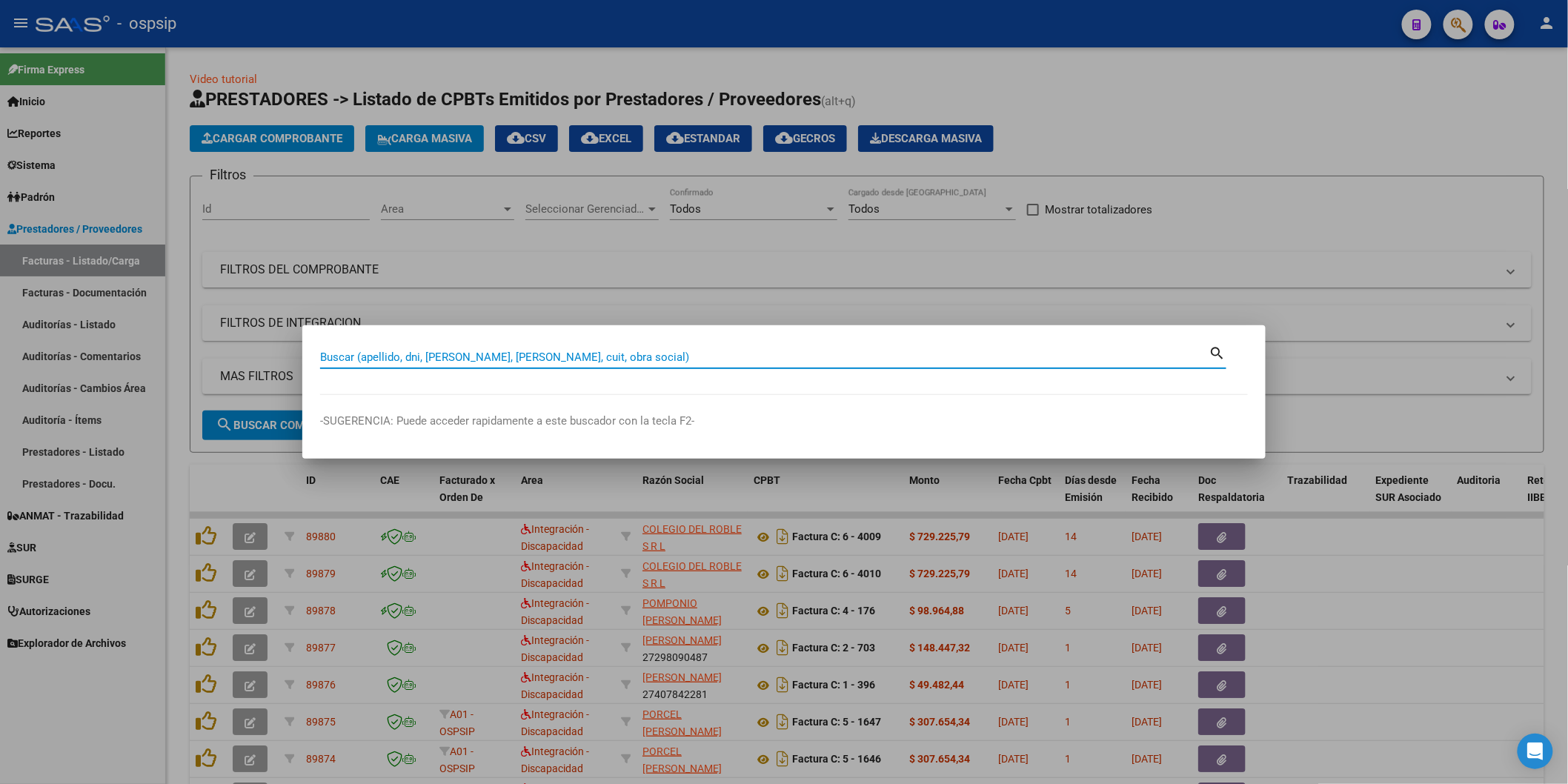
paste input "34870202"
type input "34870202"
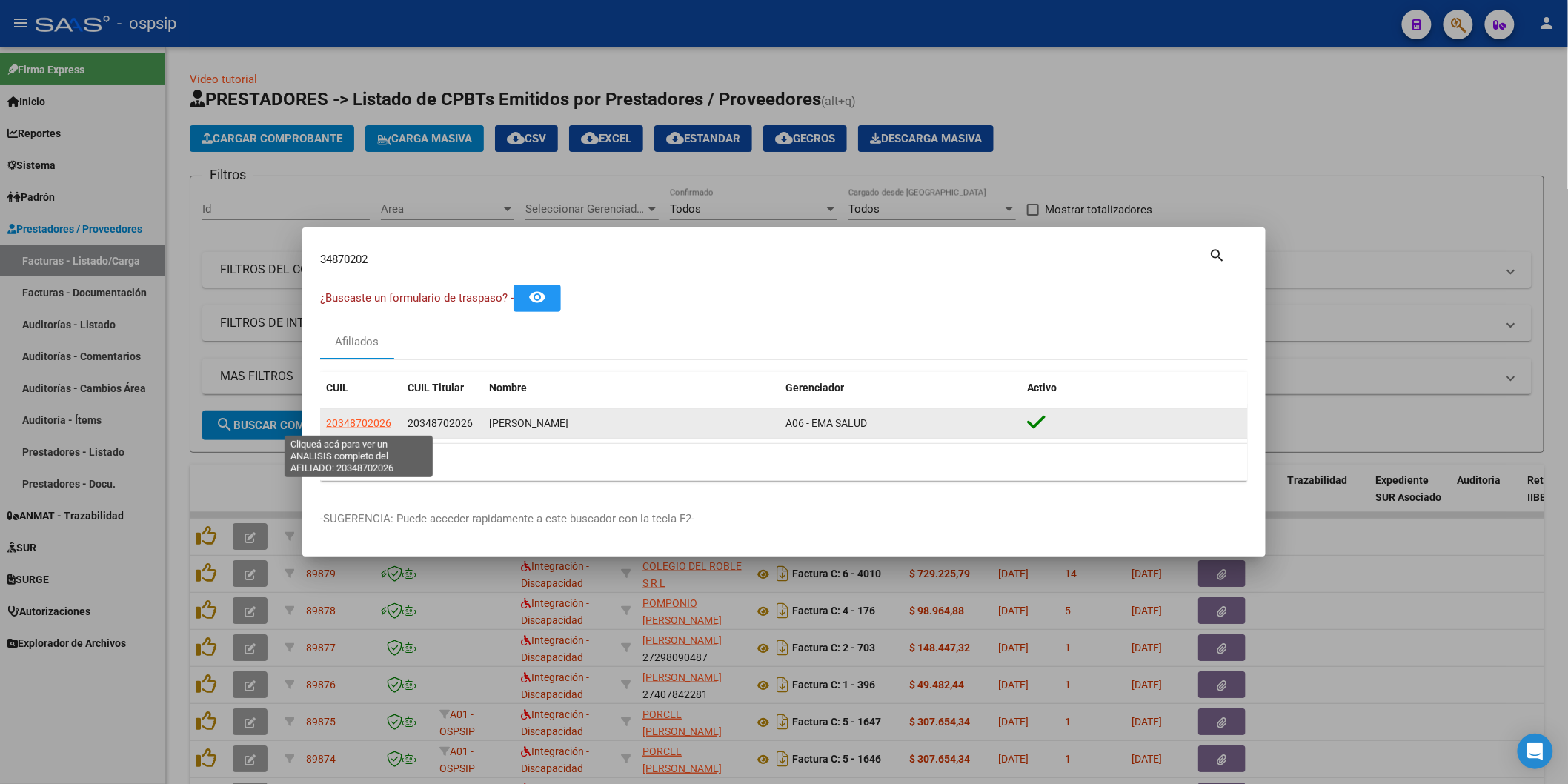
click at [352, 423] on span "20348702026" at bounding box center [358, 423] width 66 height 12
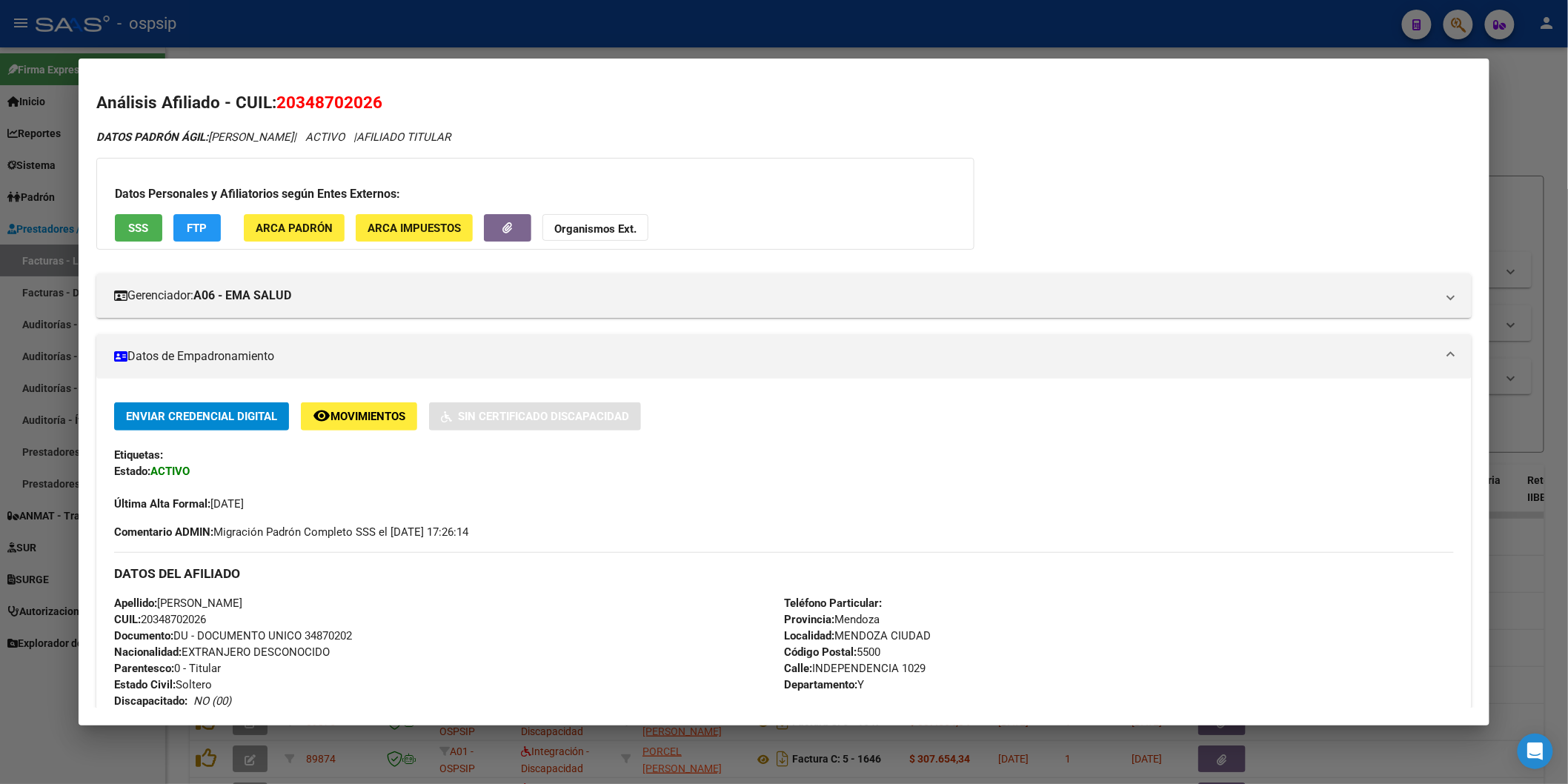
click at [580, 242] on div "Datos Personales y Afiliatorios según Entes Externos: SSS FTP ARCA Padrón ARCA …" at bounding box center [535, 203] width 878 height 92
click at [583, 227] on strong "Organismos Ext." at bounding box center [596, 229] width 82 height 13
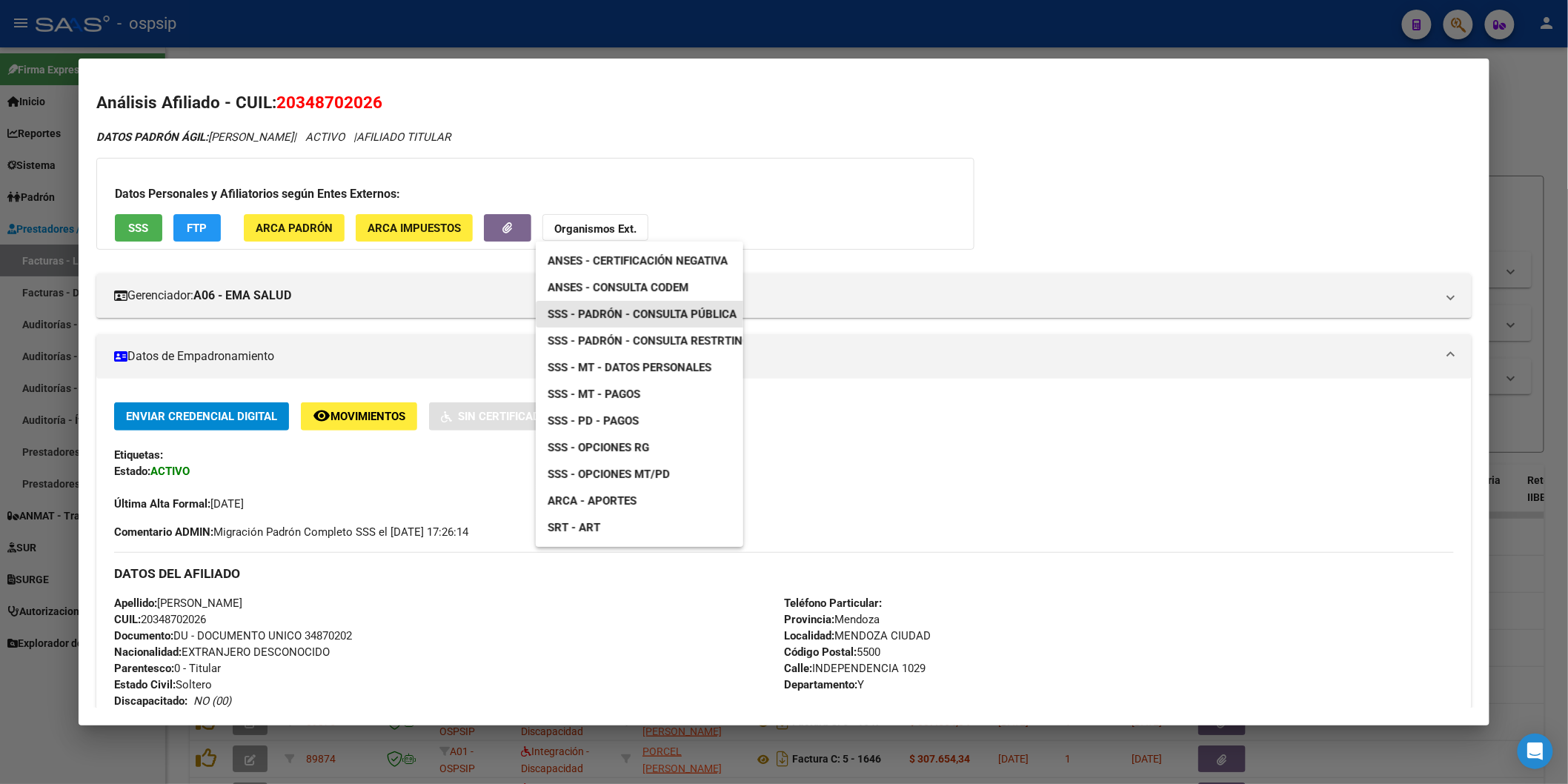
click at [690, 306] on link "SSS - Padrón - Consulta Pública" at bounding box center [642, 313] width 213 height 27
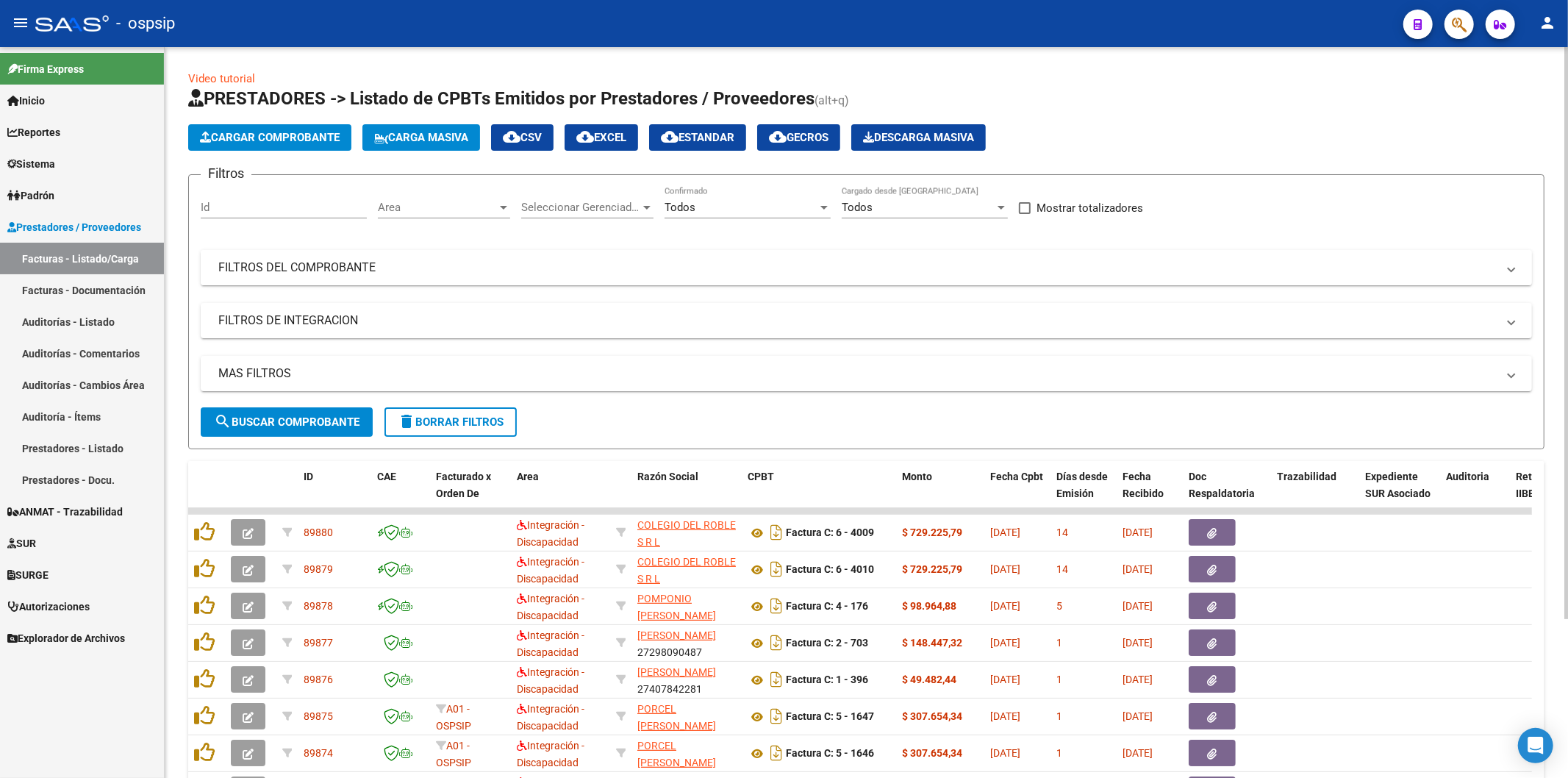
click at [306, 254] on mat-expansion-panel-header "FILTROS DEL COMPROBANTE" at bounding box center [866, 267] width 1332 height 36
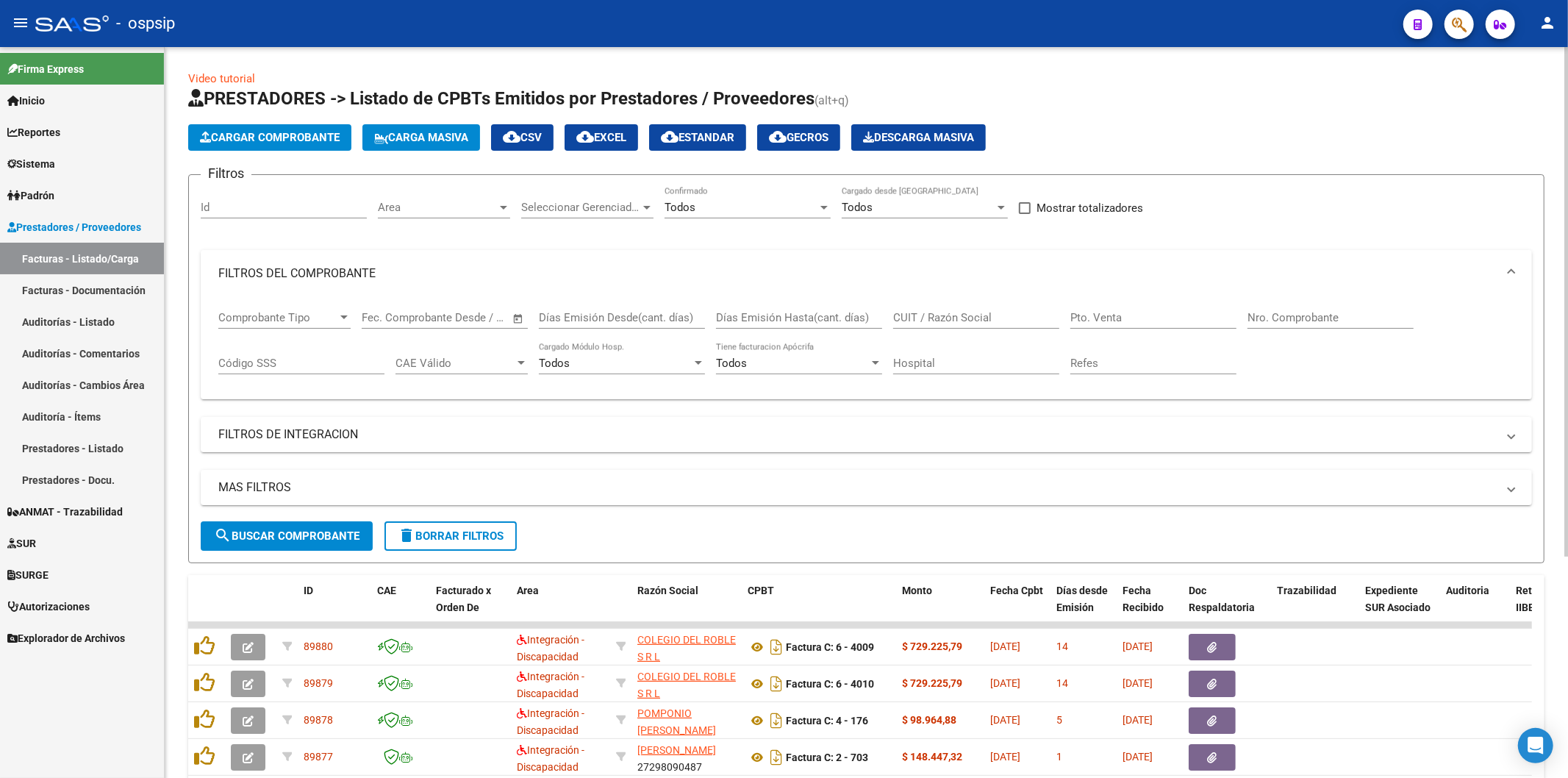
click at [1288, 312] on input "Nro. Comprobante" at bounding box center [1331, 317] width 166 height 13
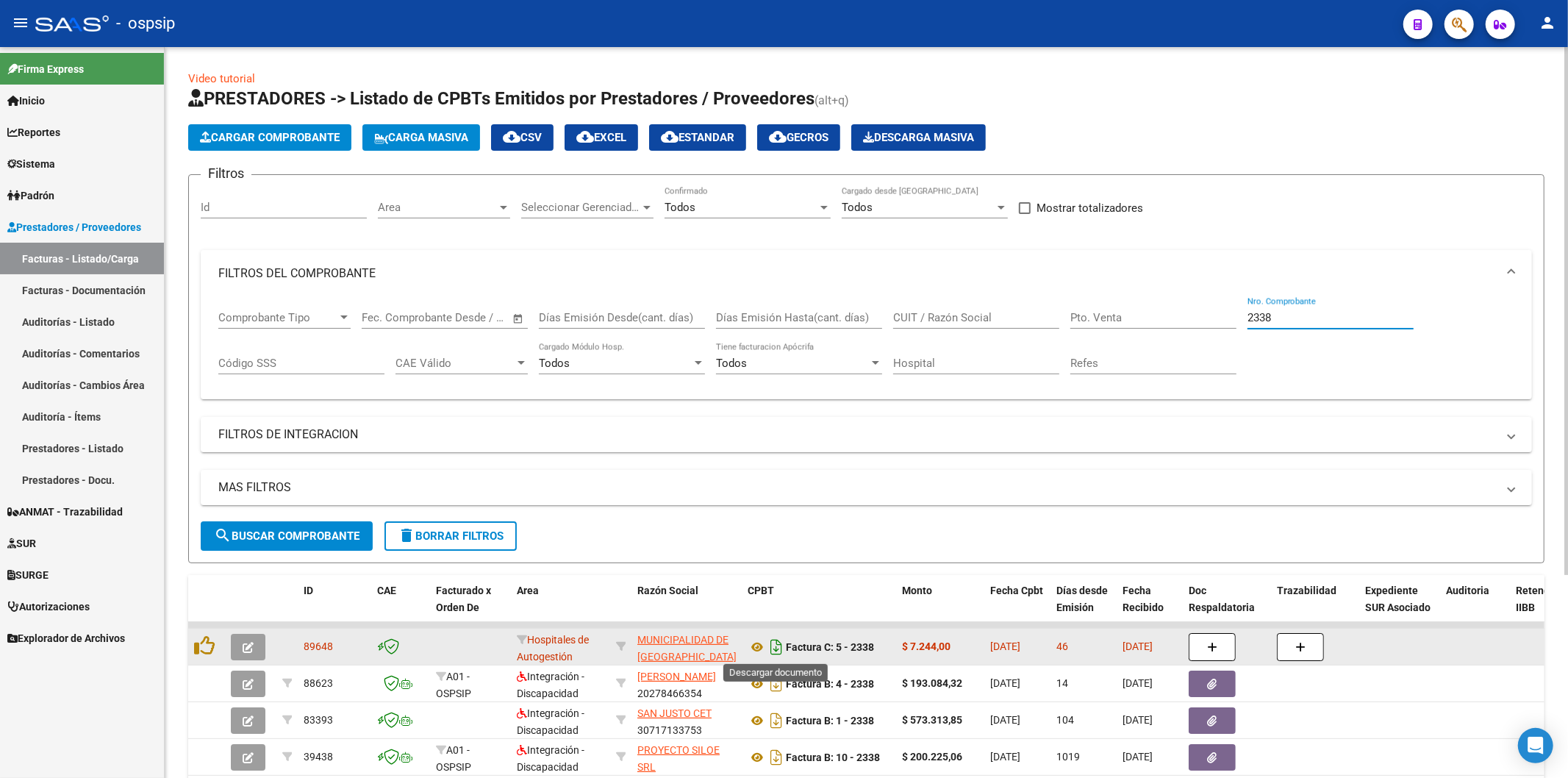
click at [777, 644] on icon "Descargar documento" at bounding box center [776, 646] width 19 height 23
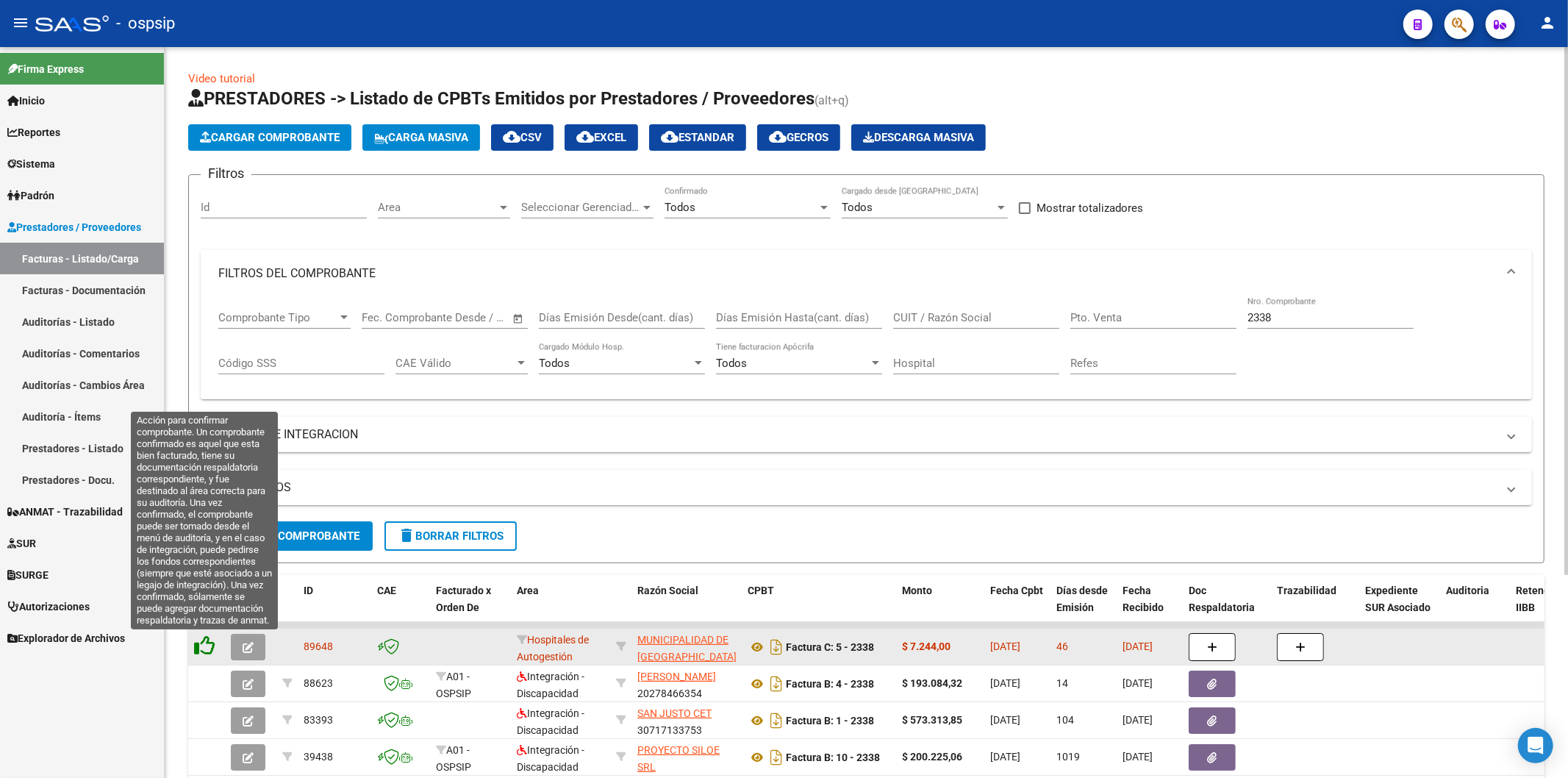
click at [197, 648] on icon at bounding box center [204, 645] width 21 height 21
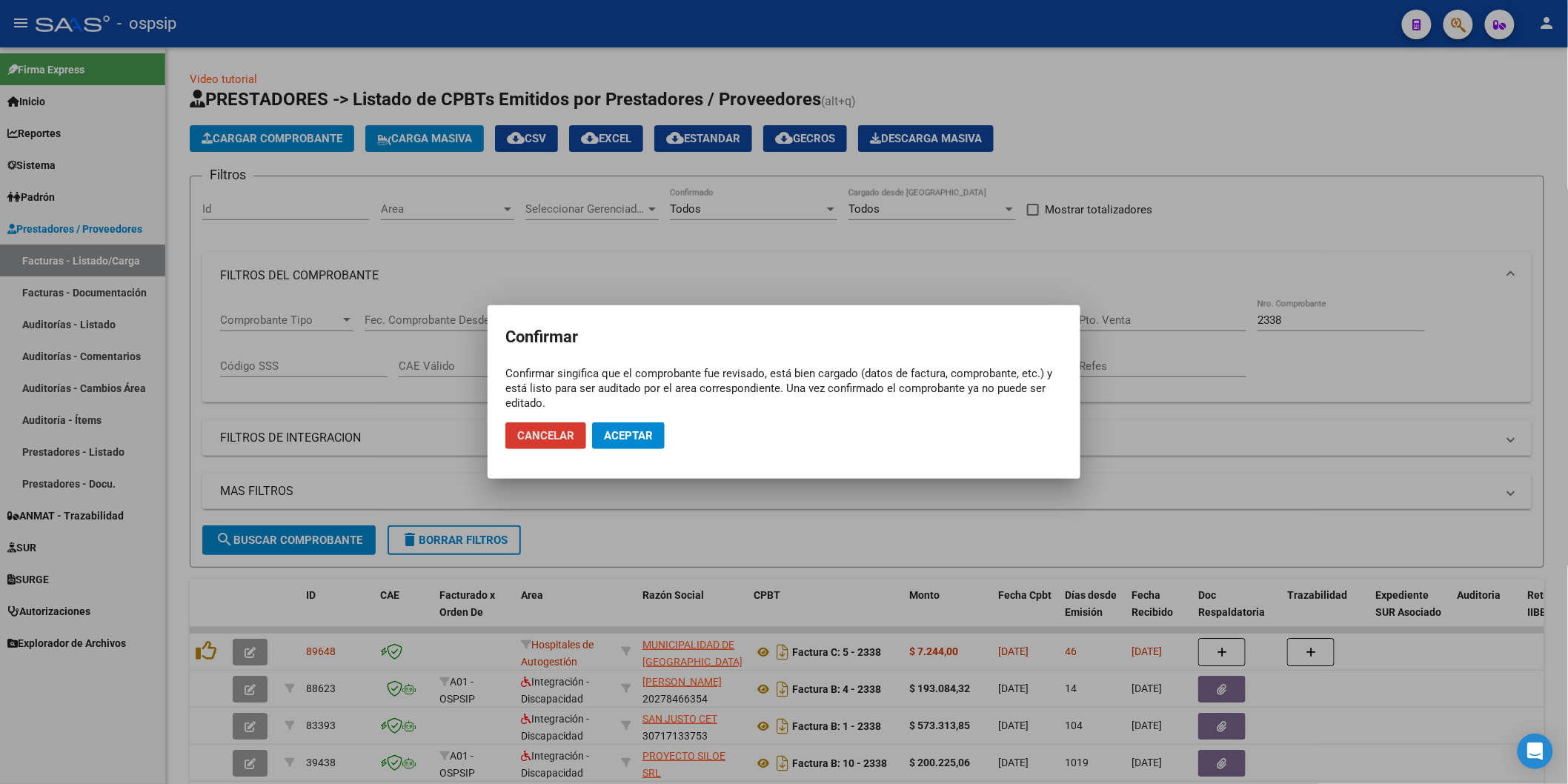
click at [639, 432] on span "Aceptar" at bounding box center [629, 435] width 49 height 13
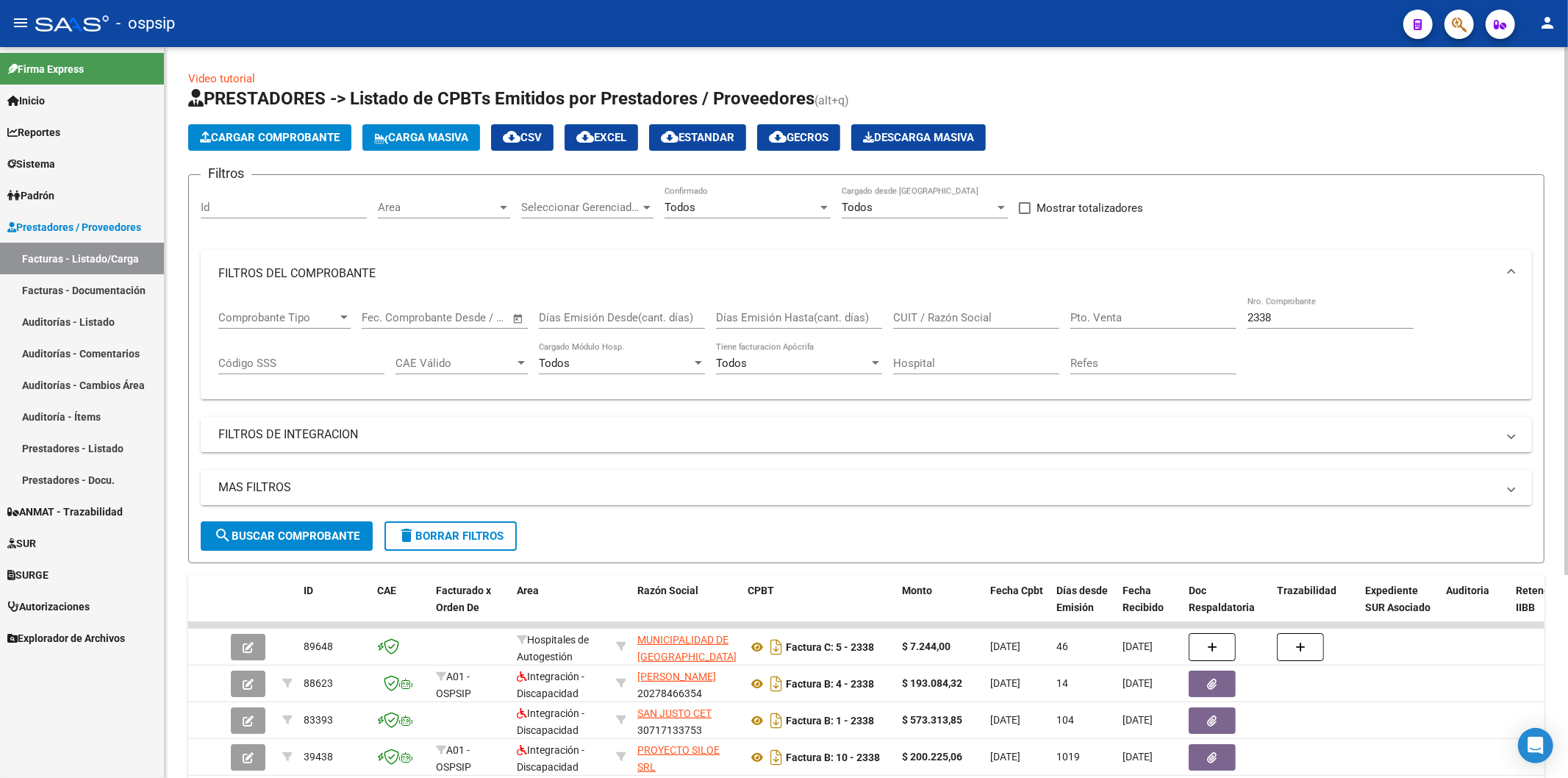
click at [1281, 312] on input "2338" at bounding box center [1331, 317] width 166 height 13
type input "2"
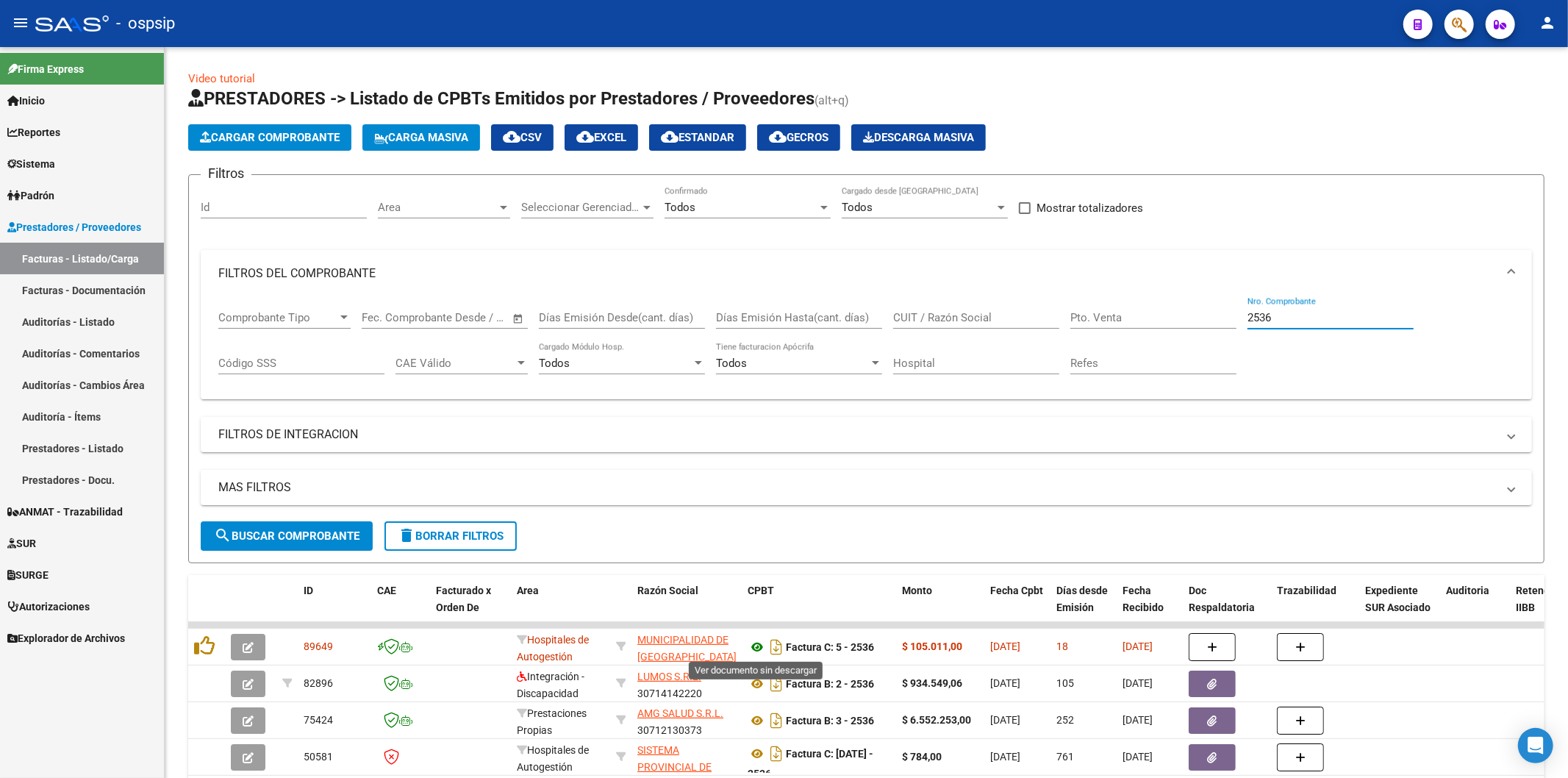
type input "2536"
click at [760, 648] on icon at bounding box center [757, 646] width 19 height 17
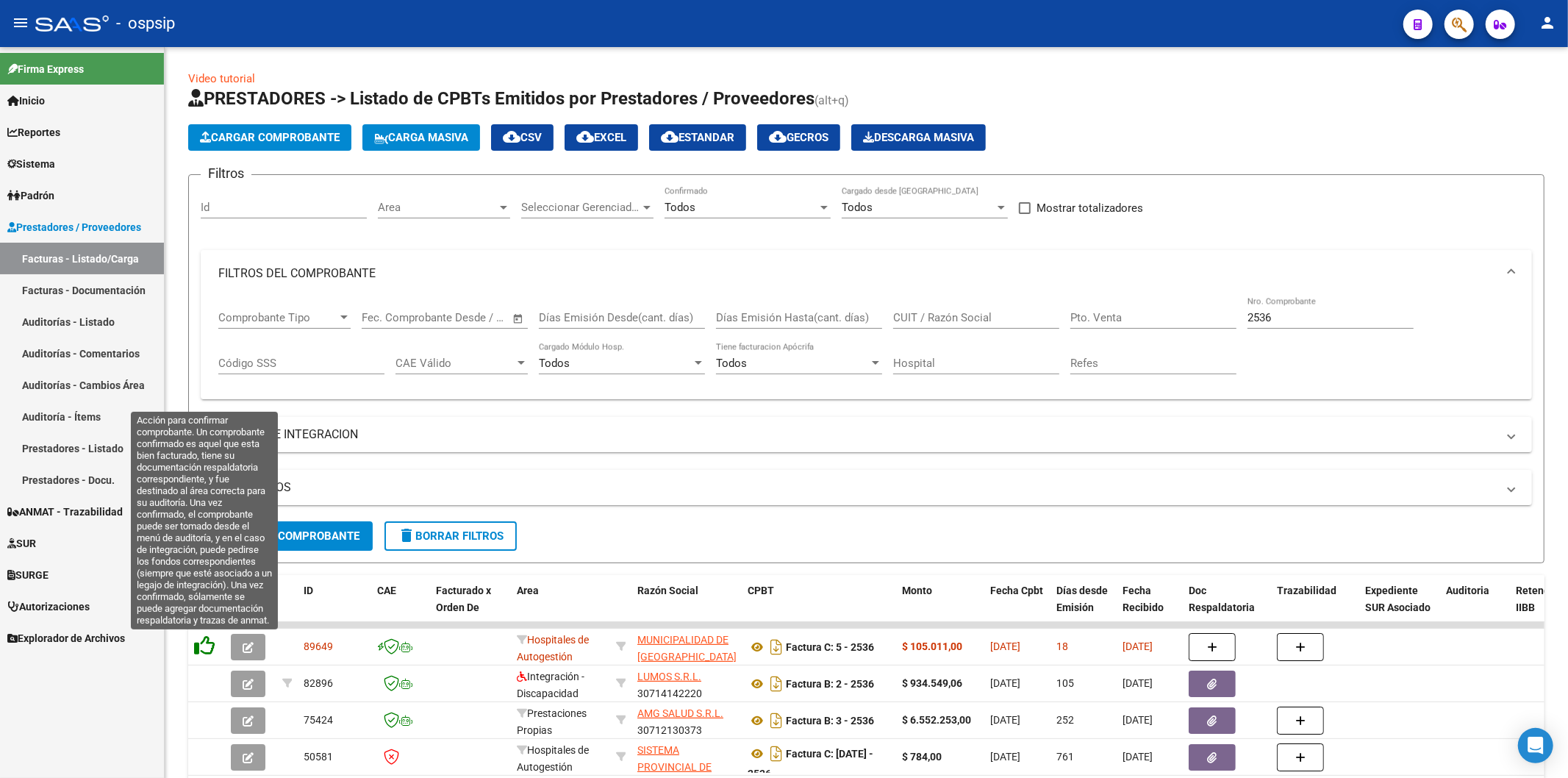
click at [209, 636] on icon at bounding box center [204, 645] width 21 height 21
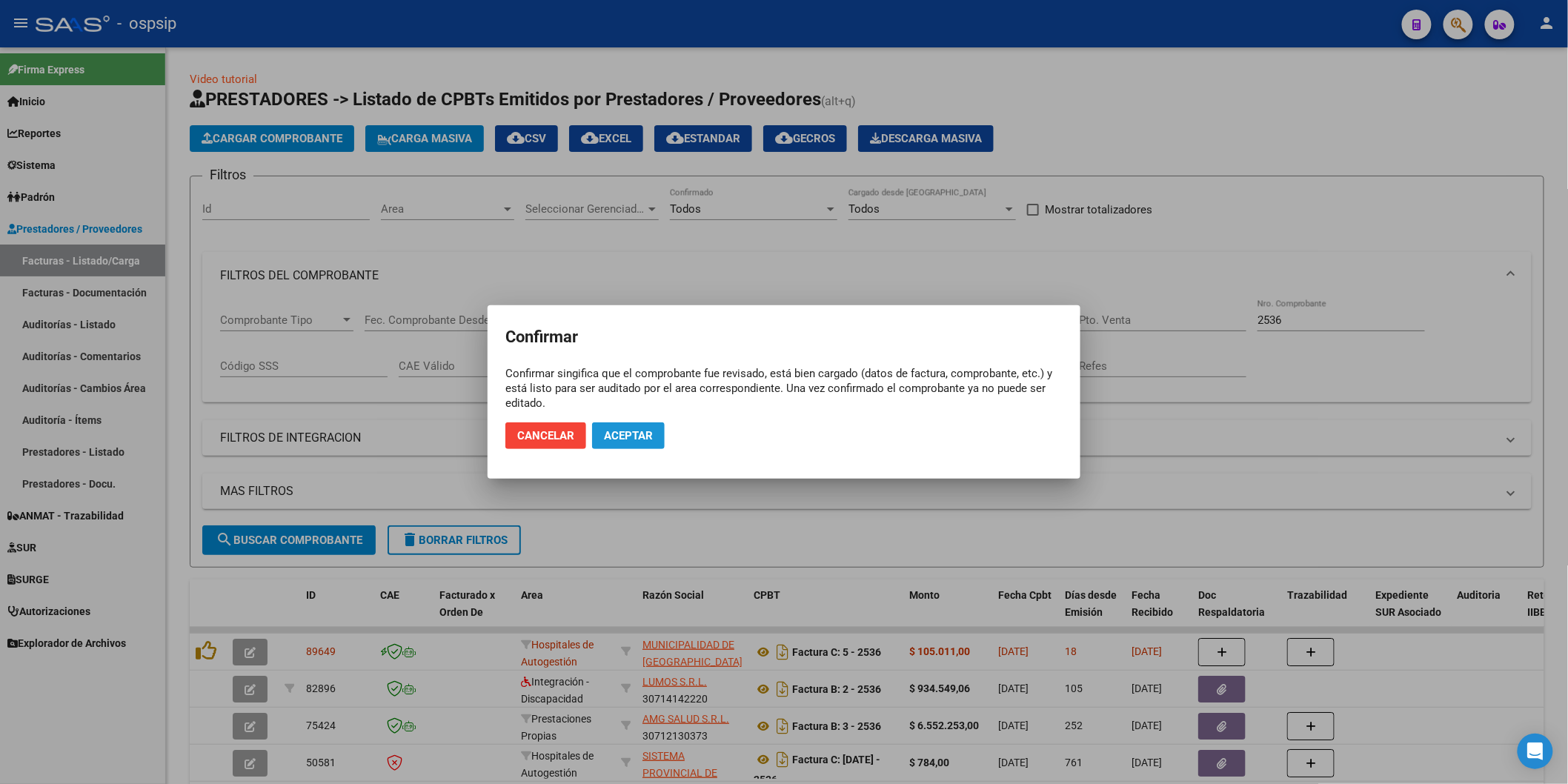
click at [643, 431] on span "Aceptar" at bounding box center [629, 435] width 49 height 13
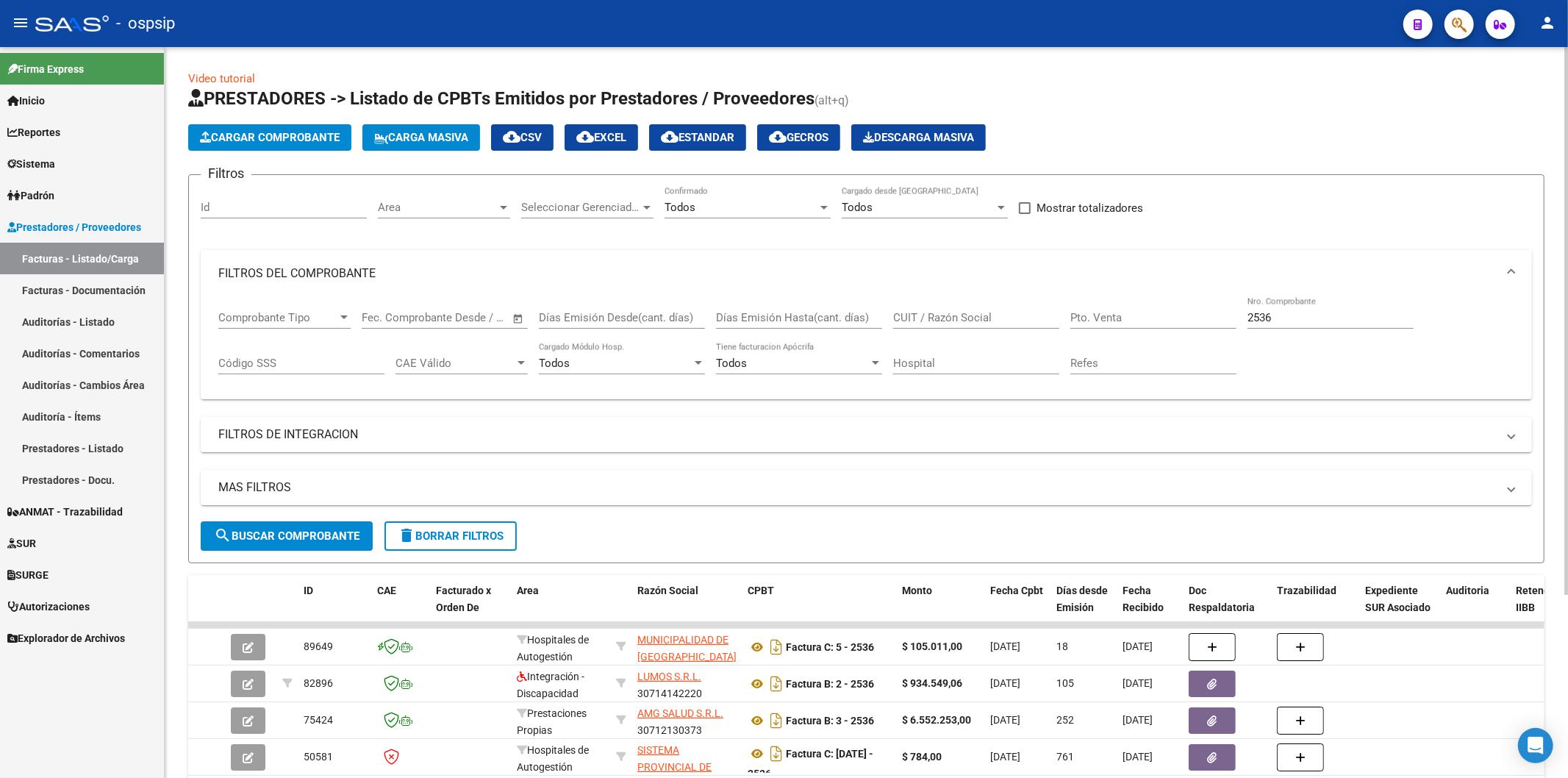
click at [1288, 317] on input "2536" at bounding box center [1331, 317] width 166 height 13
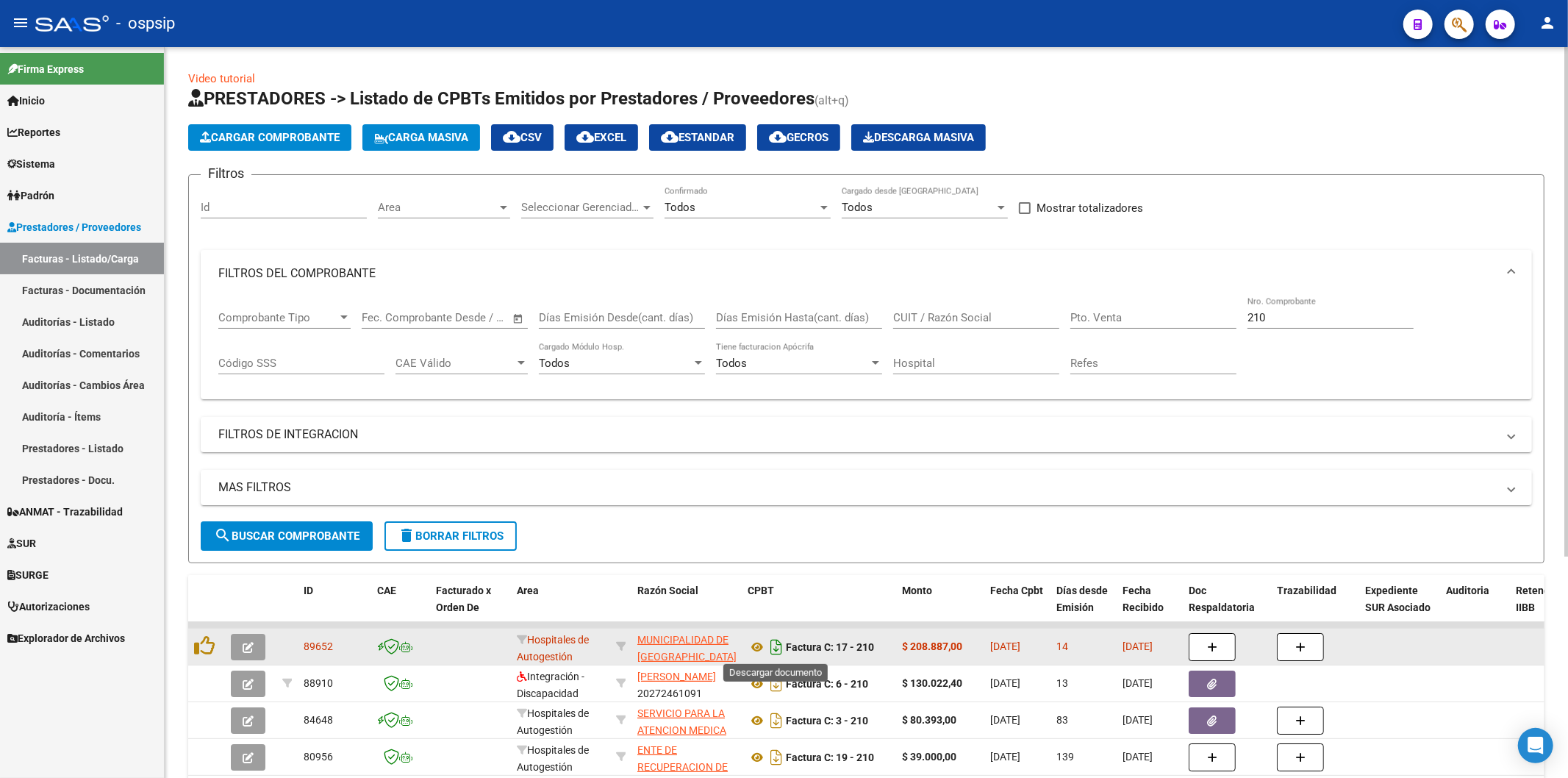
click at [776, 651] on icon "Descargar documento" at bounding box center [776, 646] width 19 height 23
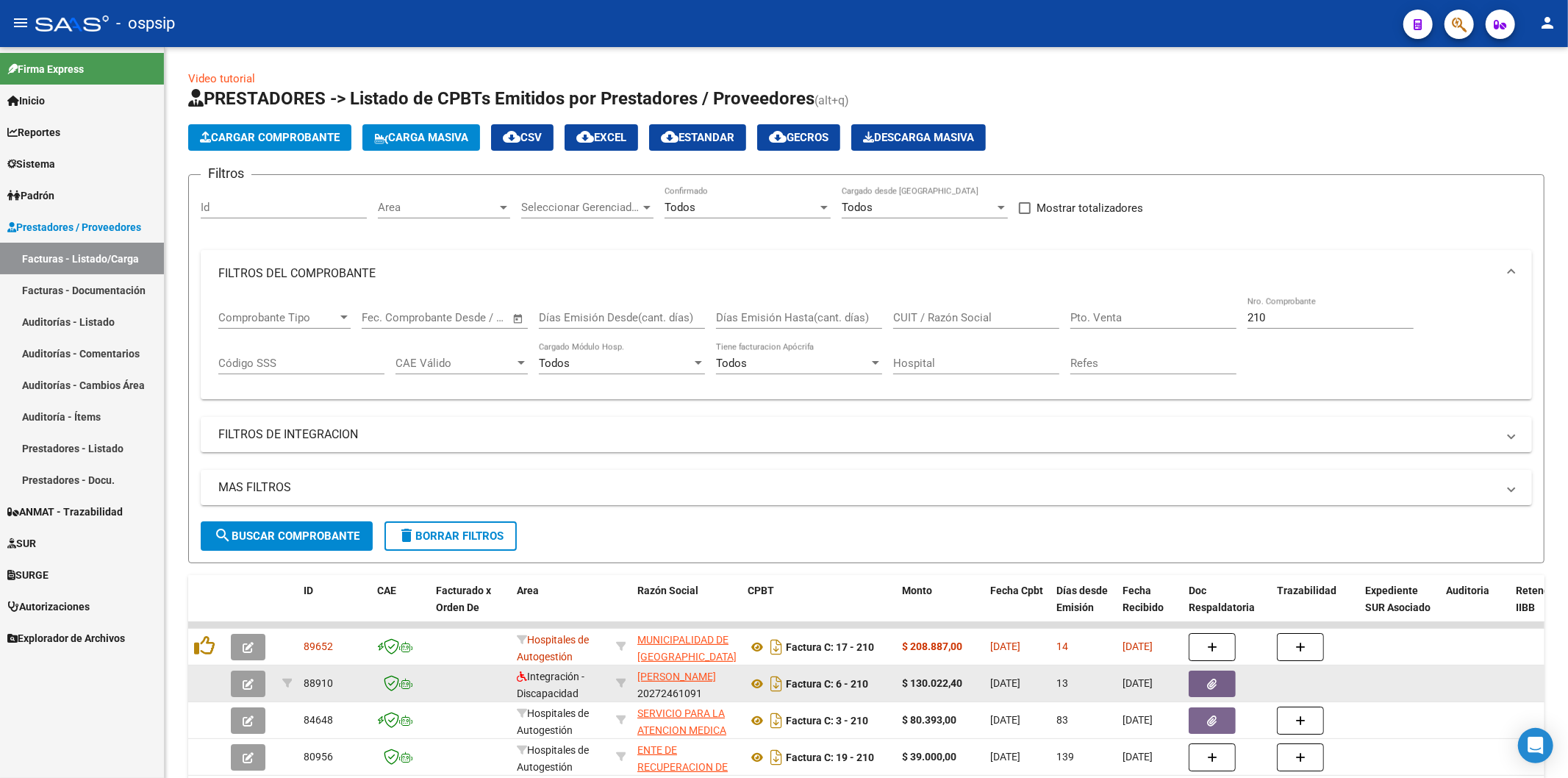
drag, startPoint x: 209, startPoint y: 633, endPoint x: 204, endPoint y: 667, distance: 34.4
click at [209, 634] on datatable-body-cell at bounding box center [206, 646] width 36 height 36
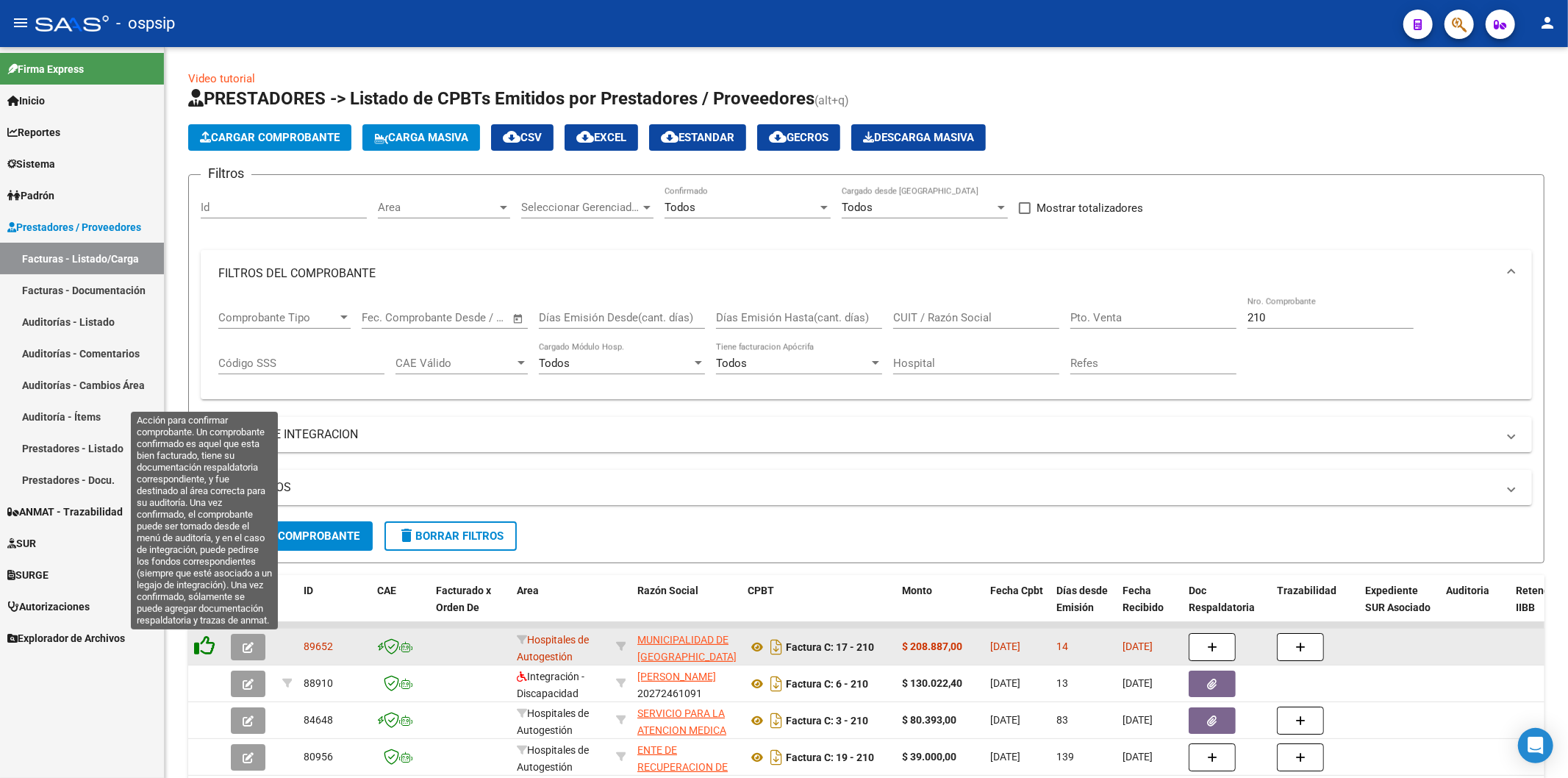
click at [207, 649] on icon at bounding box center [204, 645] width 21 height 21
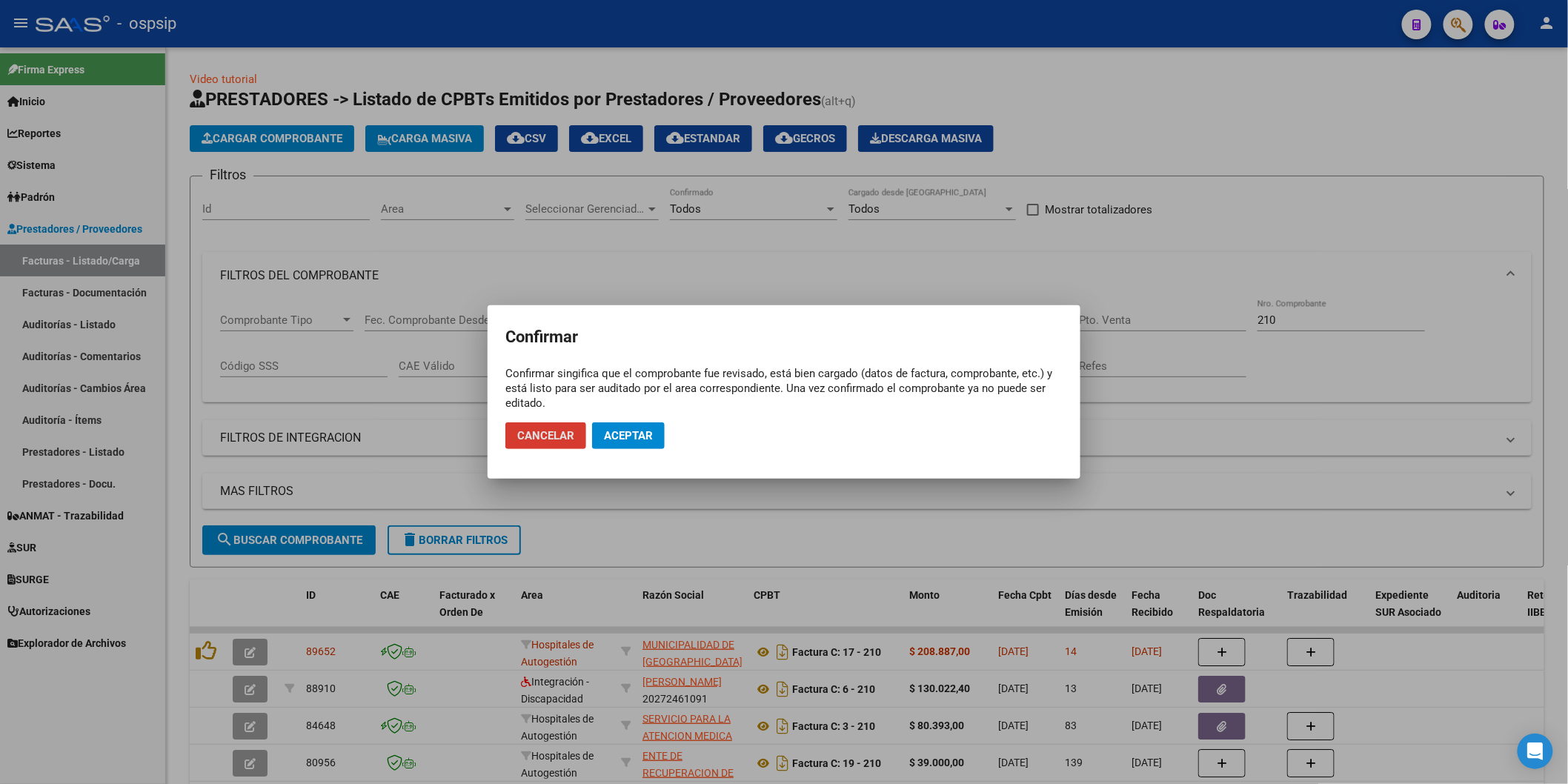
click at [653, 446] on button "Aceptar" at bounding box center [628, 436] width 73 height 27
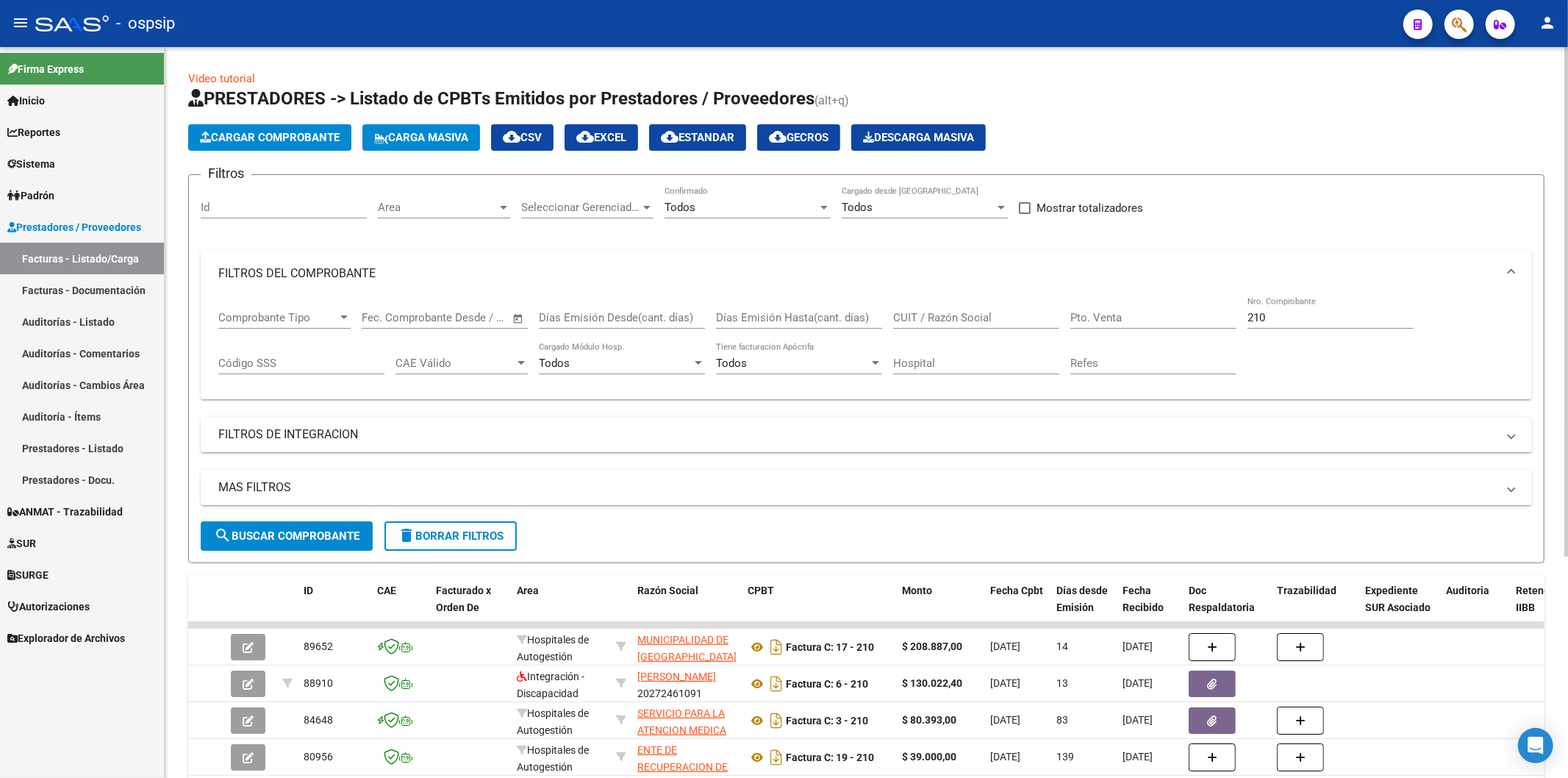
click at [1275, 308] on div "210 Nro. Comprobante" at bounding box center [1331, 313] width 166 height 31
click at [1293, 322] on input "210" at bounding box center [1331, 317] width 166 height 13
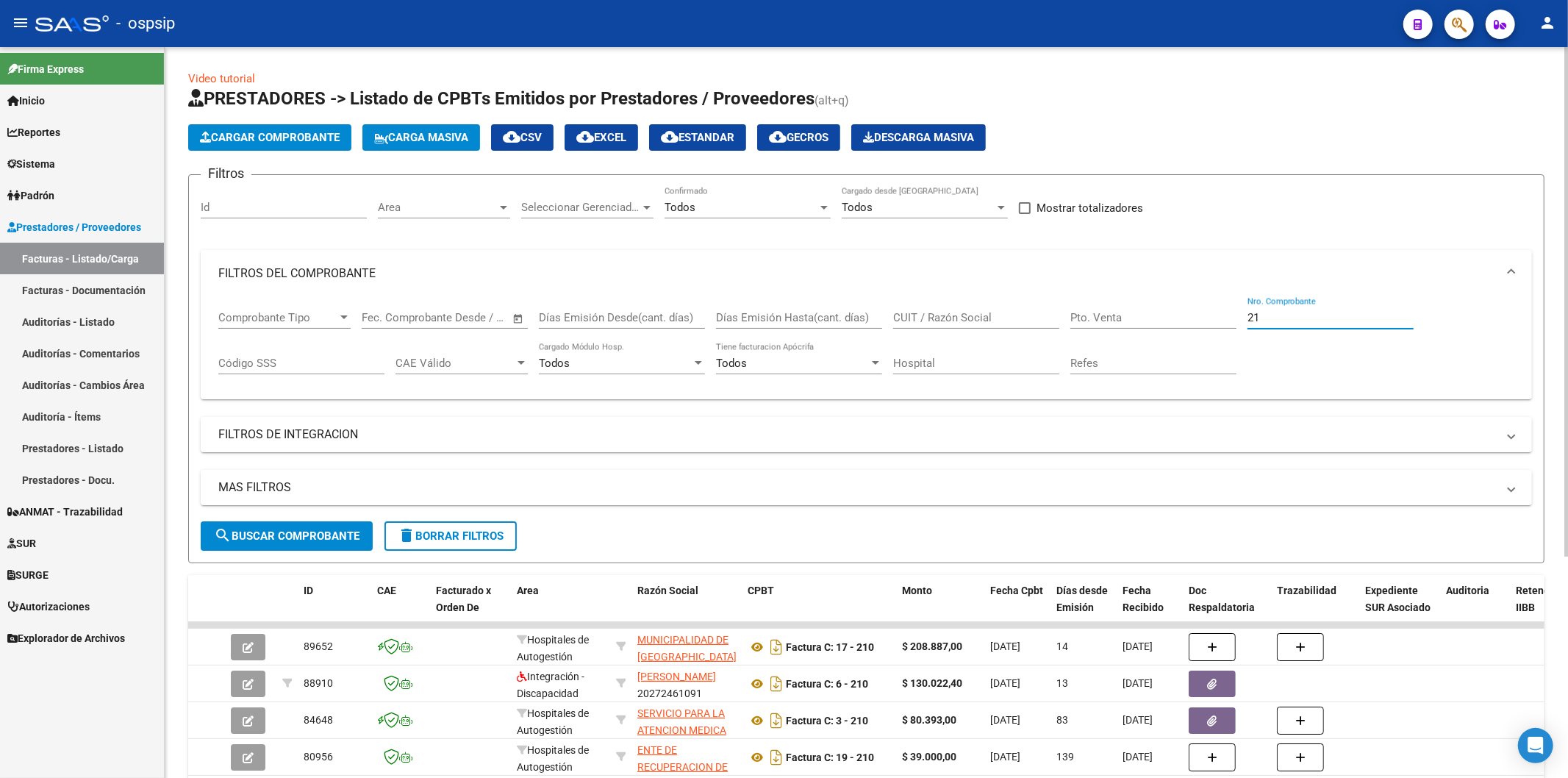
type input "2"
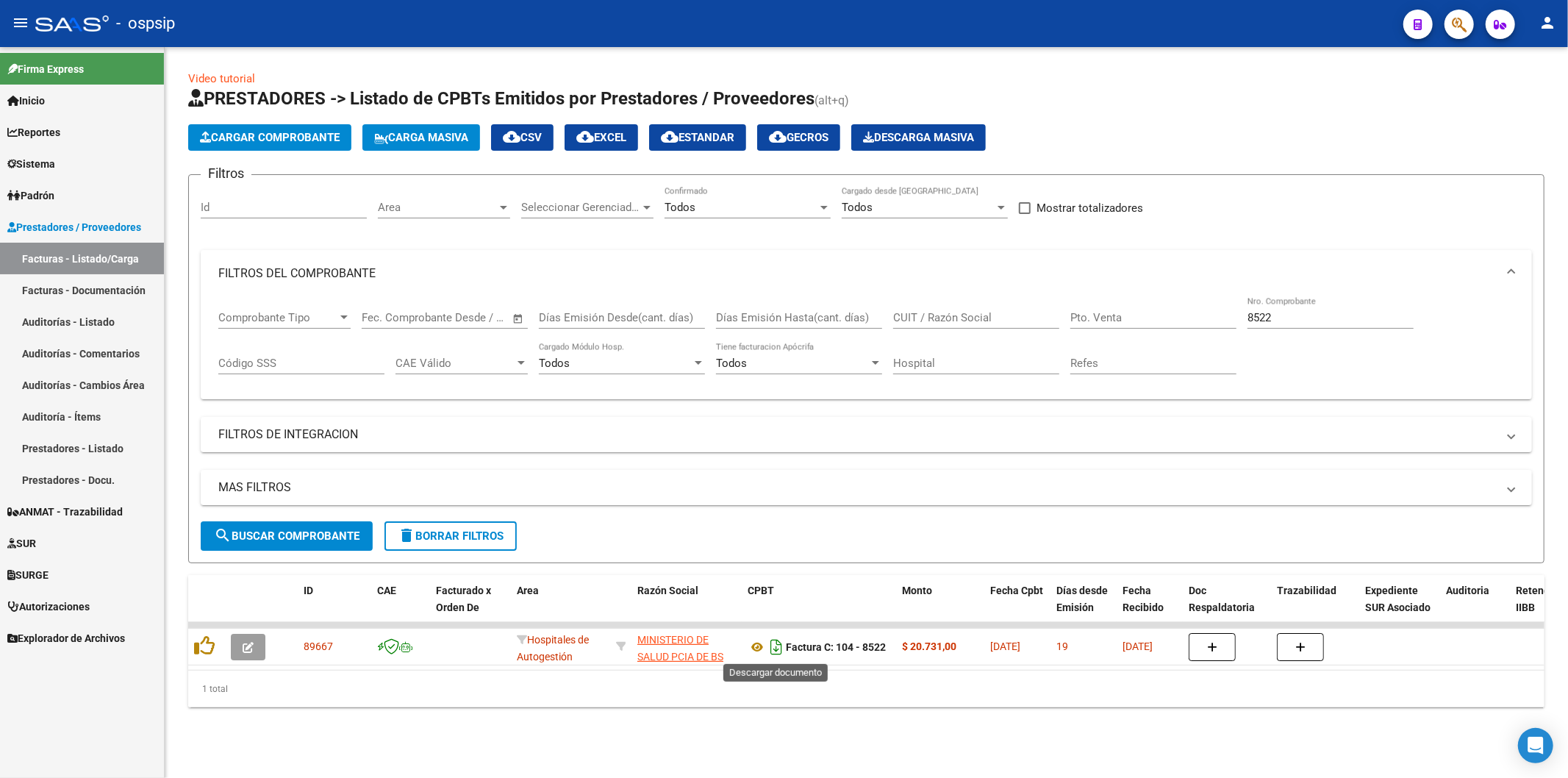
click at [774, 647] on icon "Descargar documento" at bounding box center [776, 646] width 19 height 23
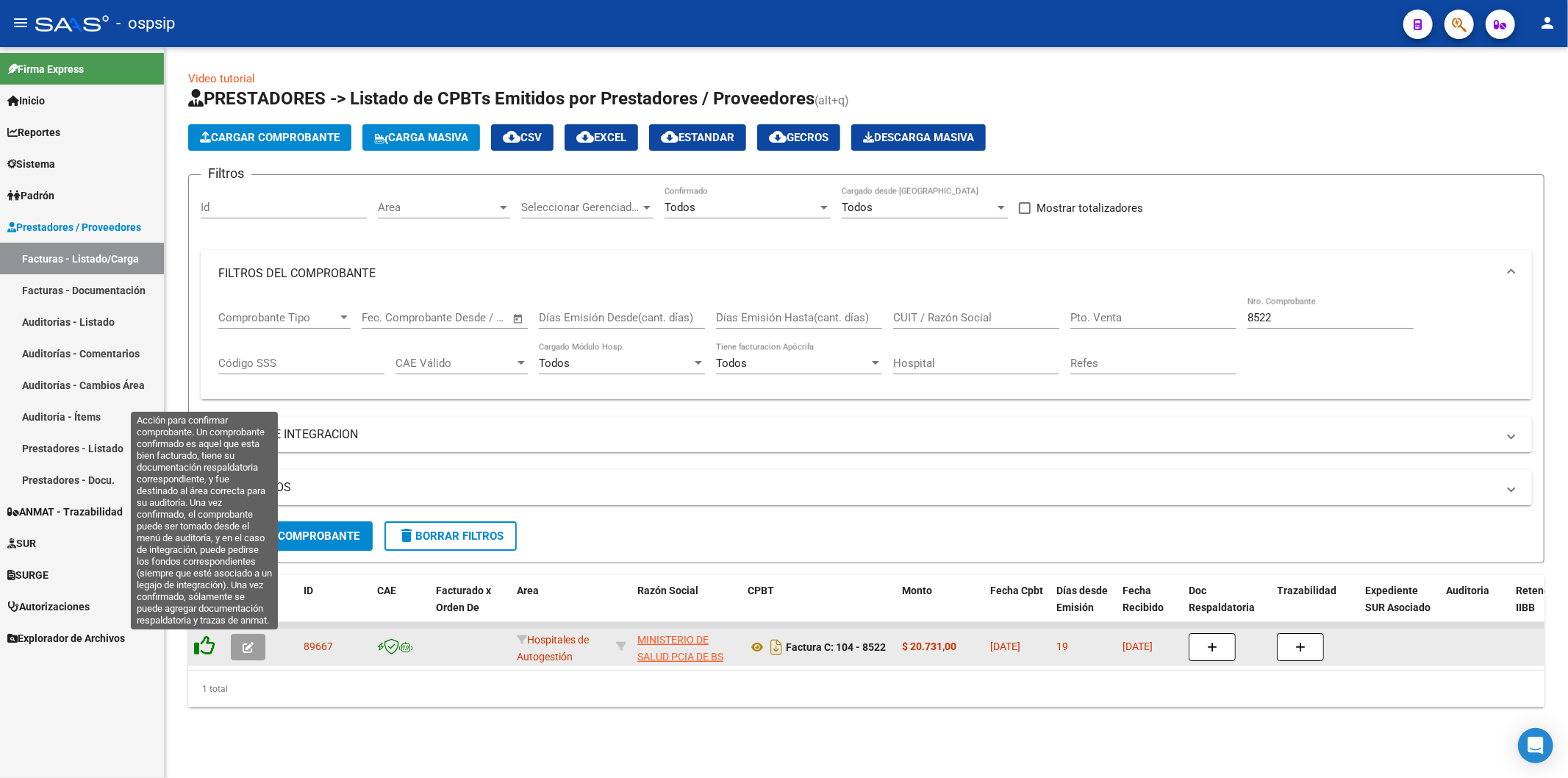
click at [204, 648] on icon at bounding box center [204, 645] width 21 height 21
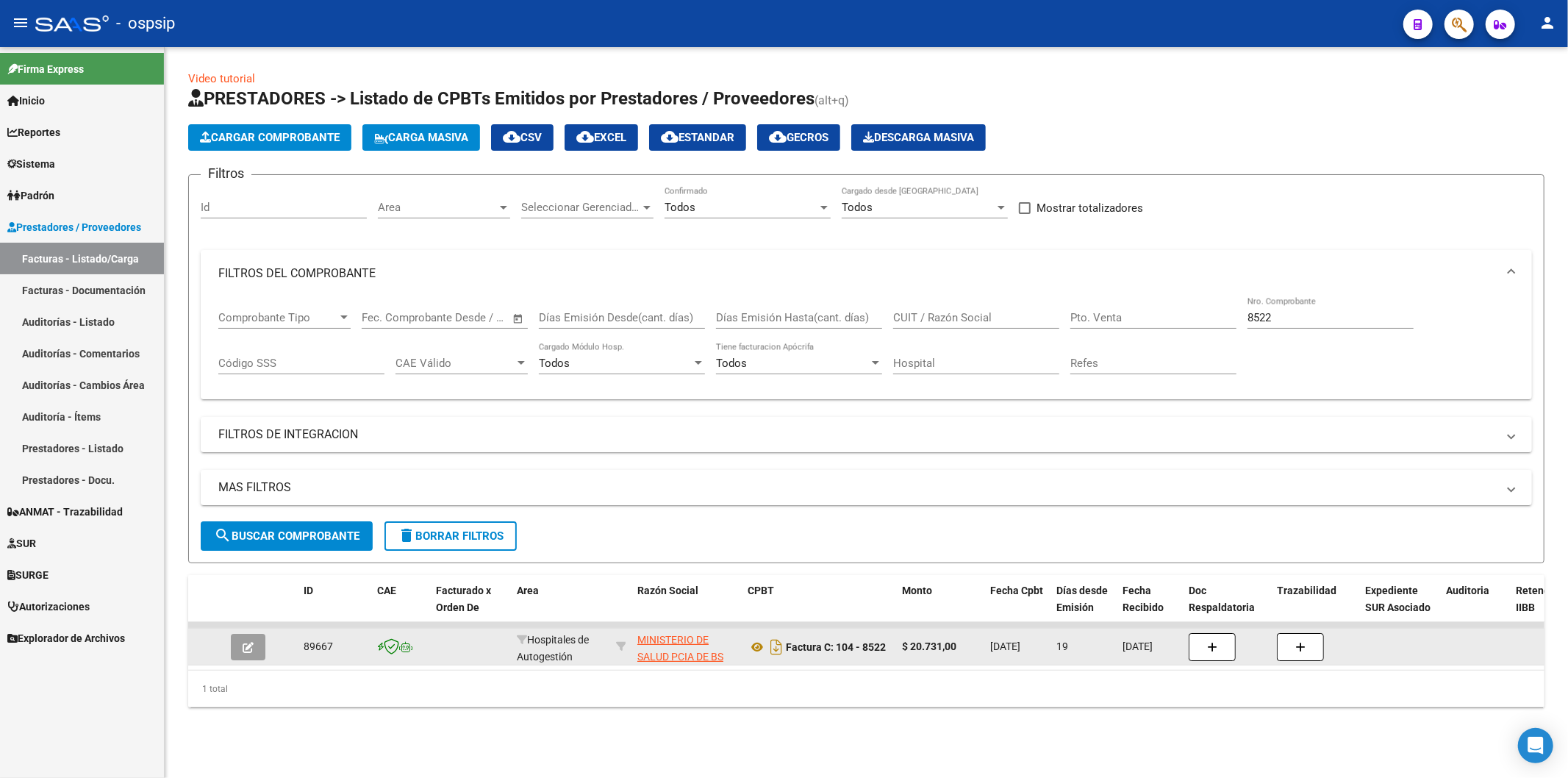
click at [1303, 317] on input "8522" at bounding box center [1331, 317] width 166 height 13
type input "8"
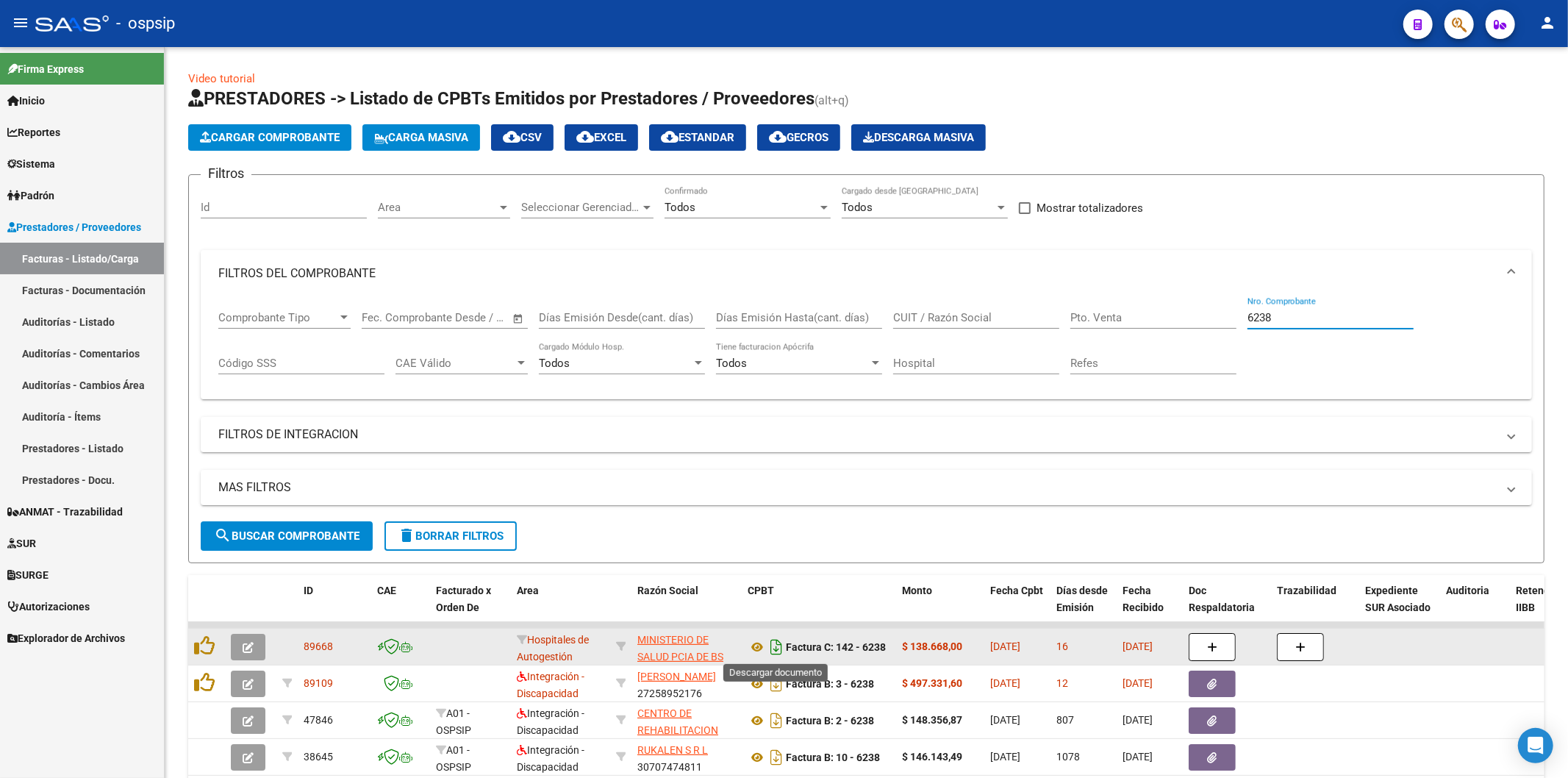
click at [774, 647] on icon "Descargar documento" at bounding box center [776, 646] width 19 height 23
click at [1317, 320] on input "6238" at bounding box center [1331, 317] width 166 height 13
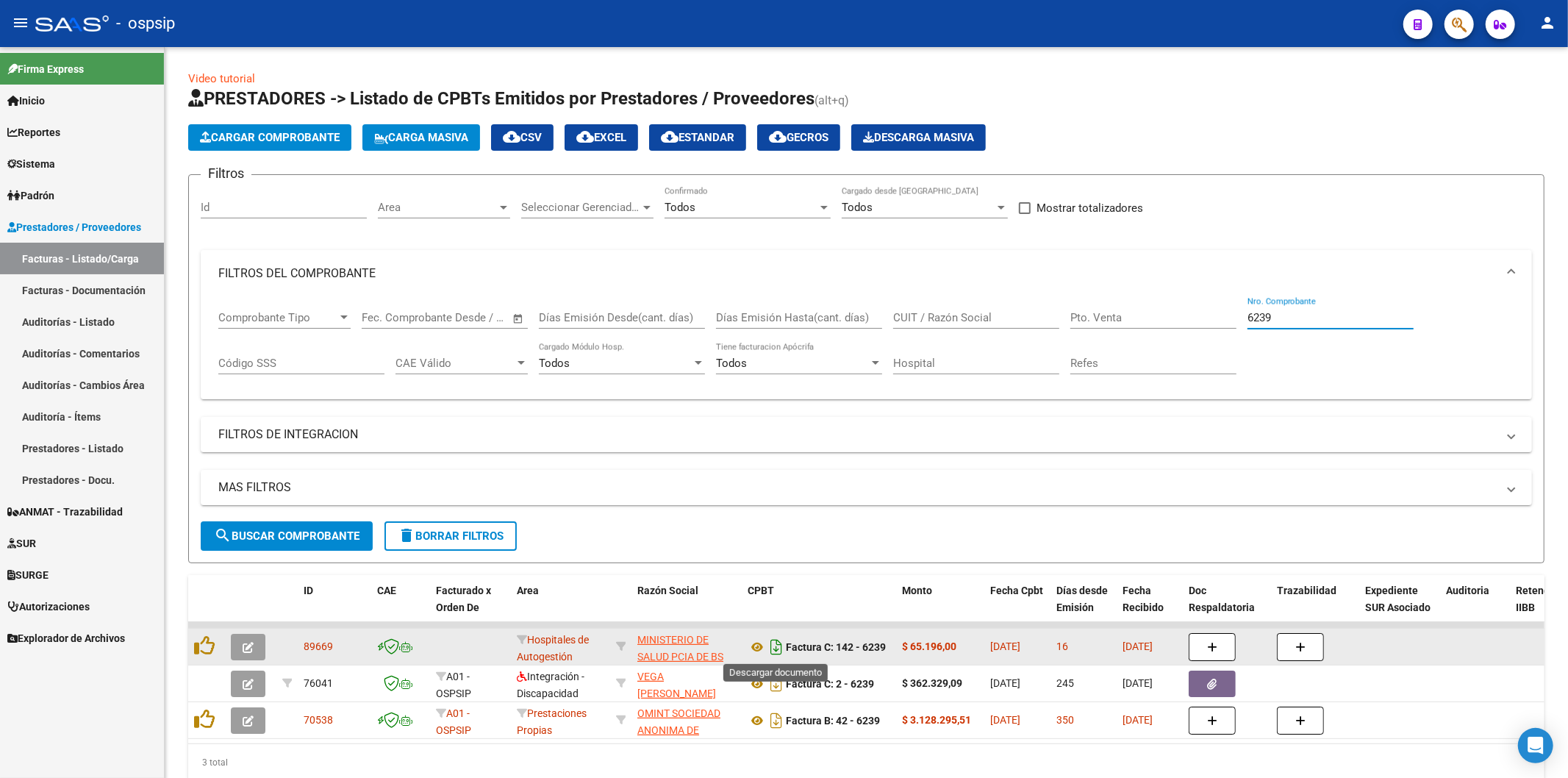
click at [774, 647] on icon "Descargar documento" at bounding box center [776, 646] width 19 height 23
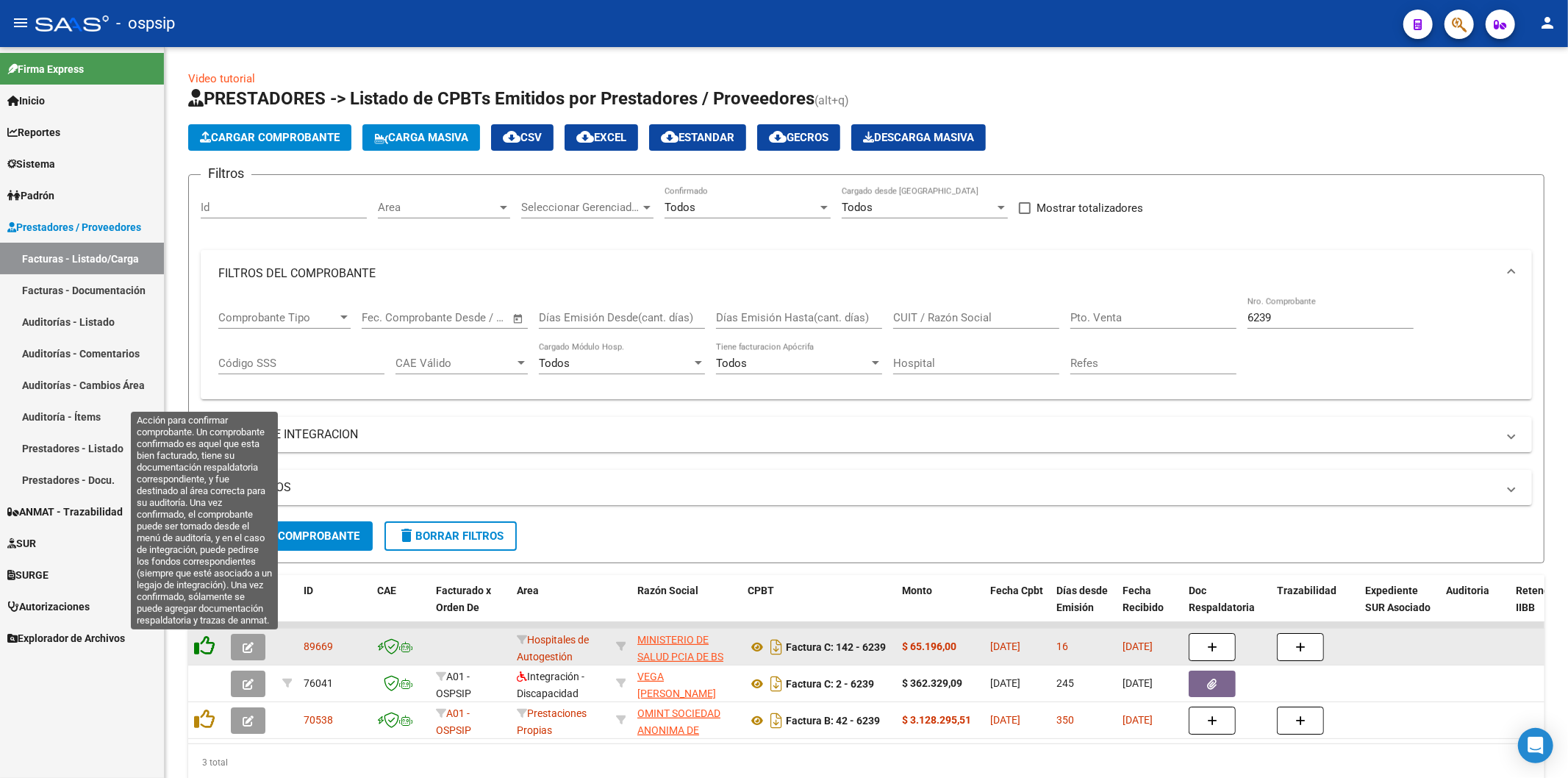
click at [199, 648] on icon at bounding box center [204, 645] width 21 height 21
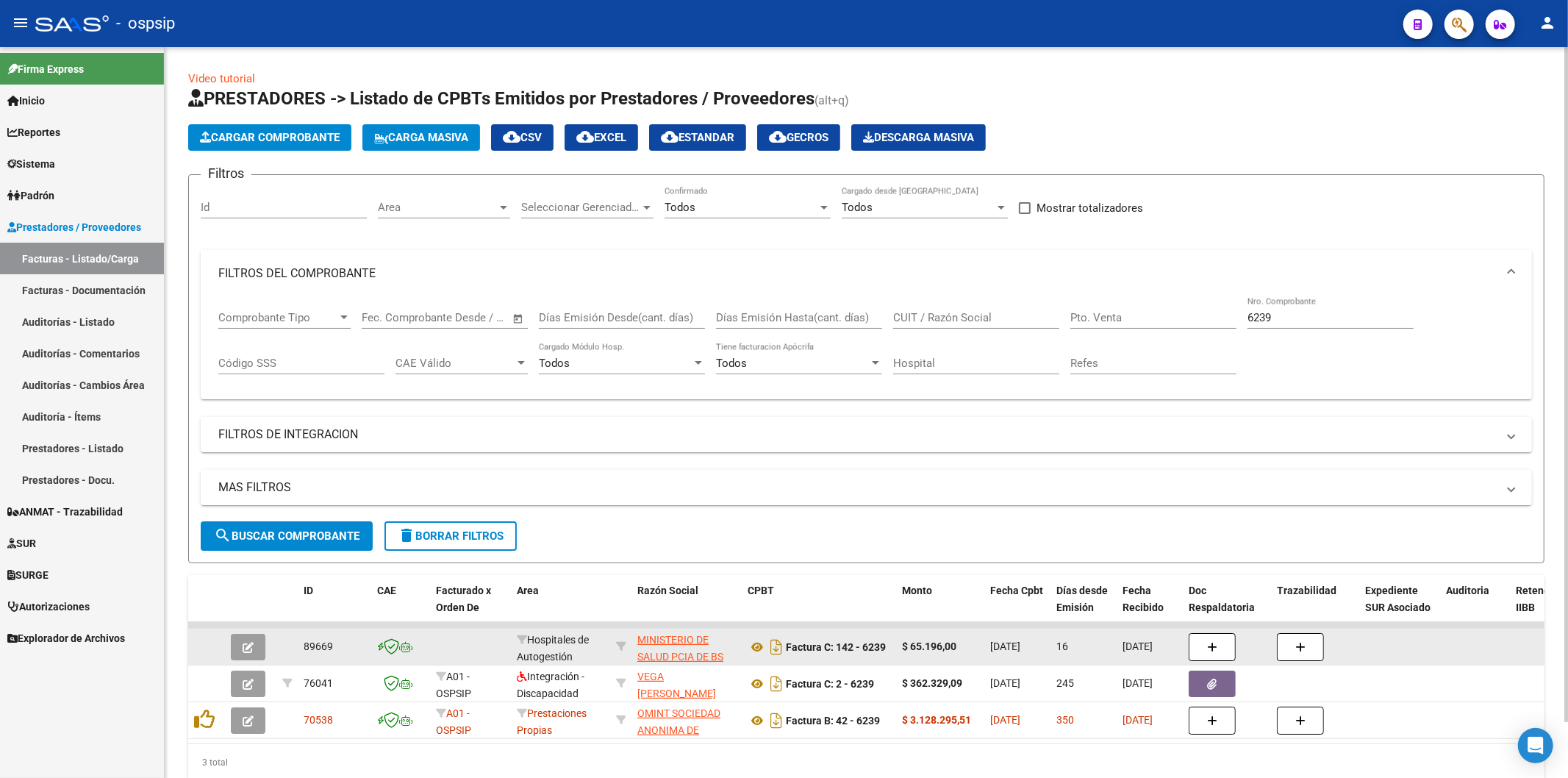
click at [1273, 308] on div "6239 Nro. Comprobante" at bounding box center [1331, 313] width 166 height 31
click at [1281, 316] on input "6239" at bounding box center [1331, 317] width 166 height 13
type input "6"
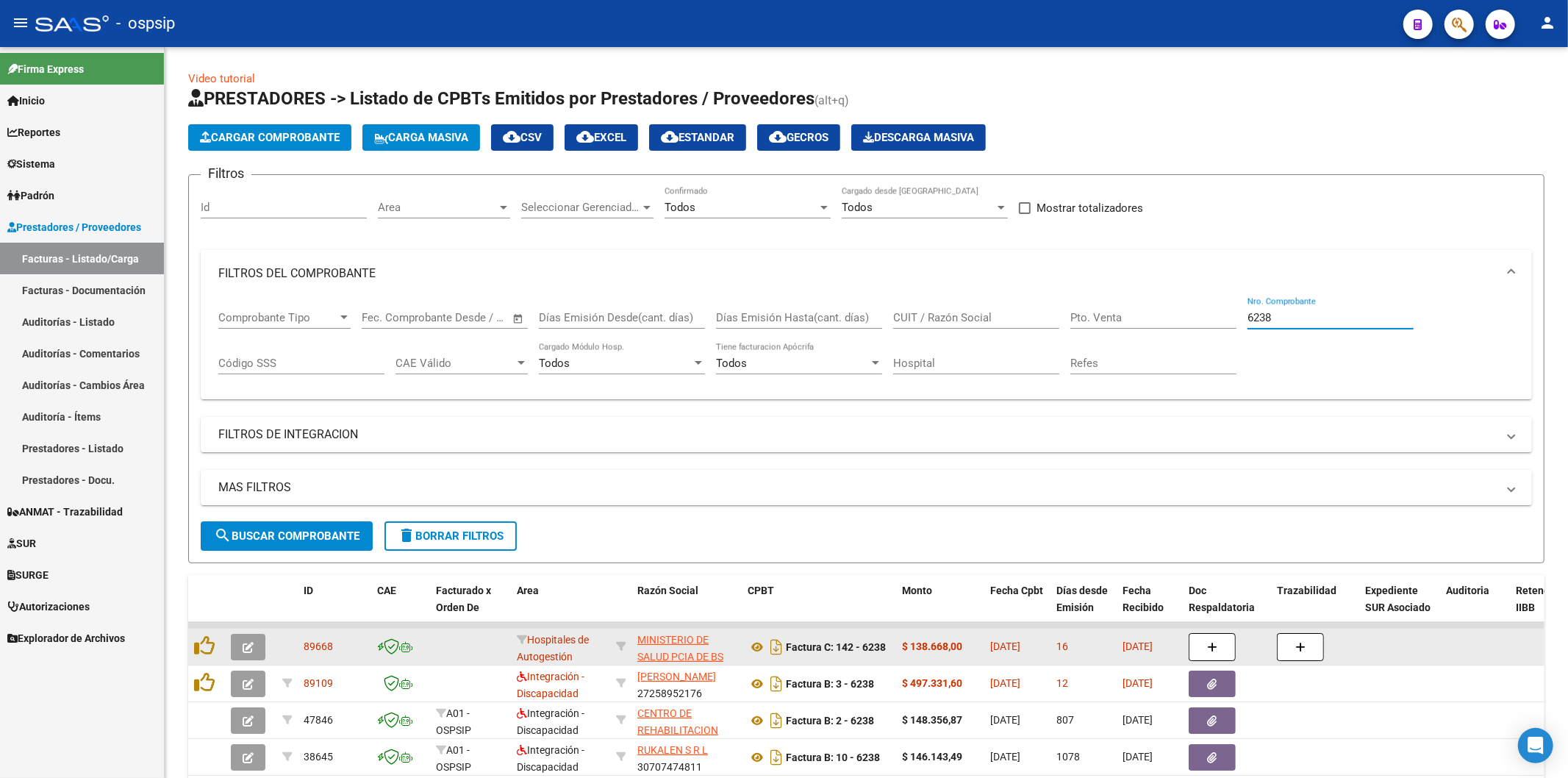
type input "6238"
click at [781, 650] on icon "Descargar documento" at bounding box center [776, 646] width 19 height 23
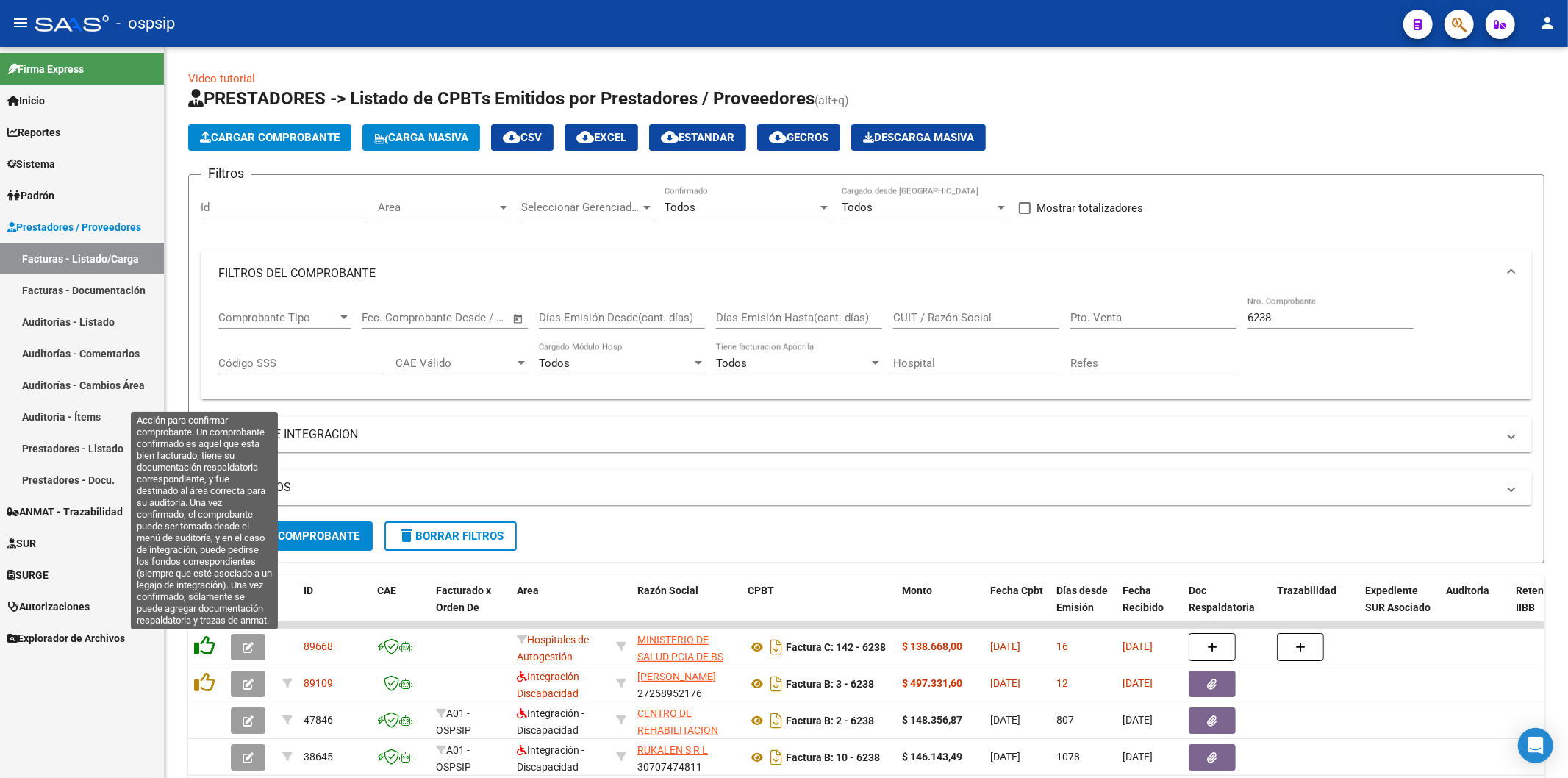
click at [201, 649] on icon at bounding box center [204, 645] width 21 height 21
